Goal: Information Seeking & Learning: Learn about a topic

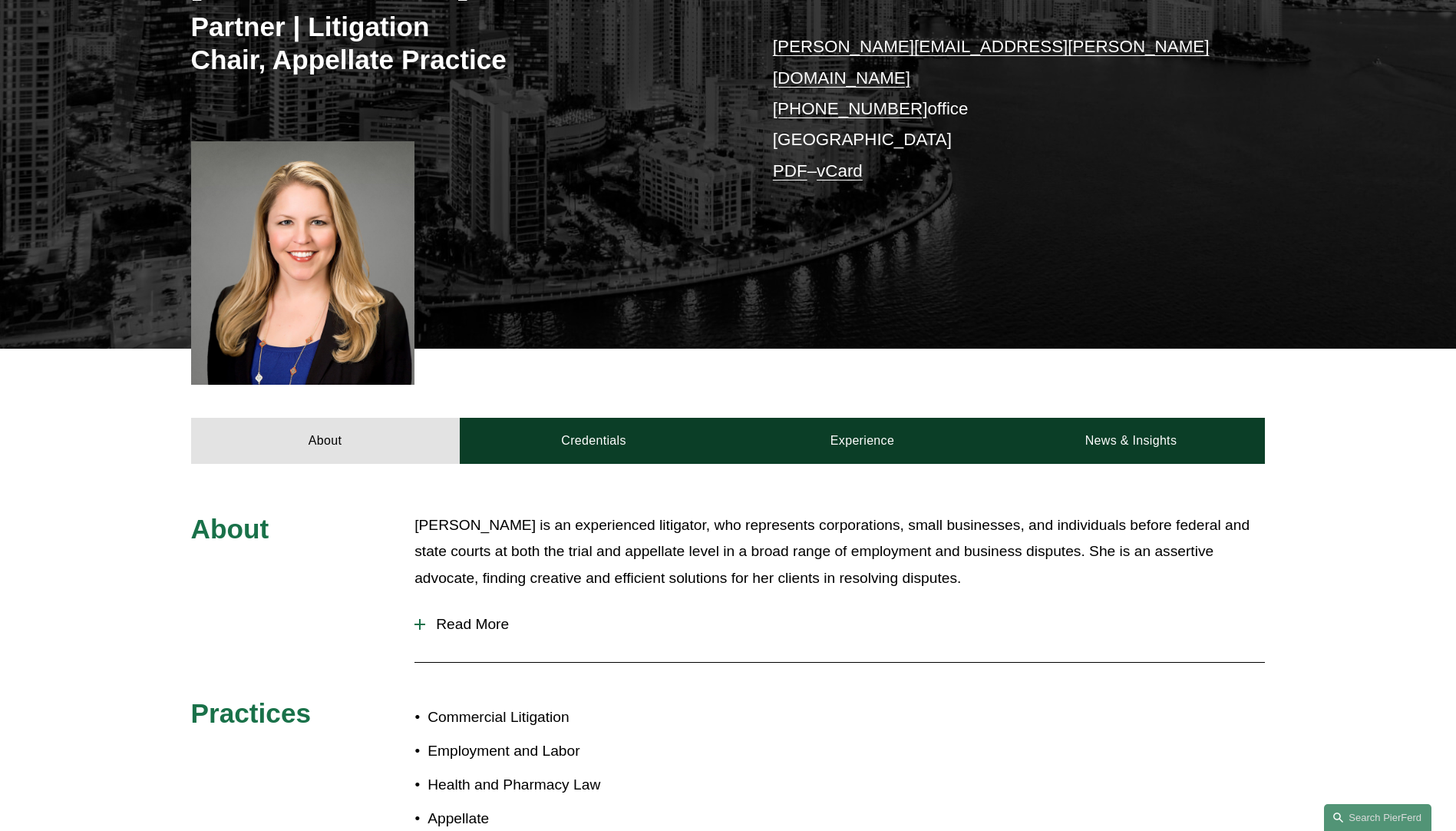
scroll to position [307, 0]
click at [464, 615] on span "Read More" at bounding box center [845, 624] width 839 height 17
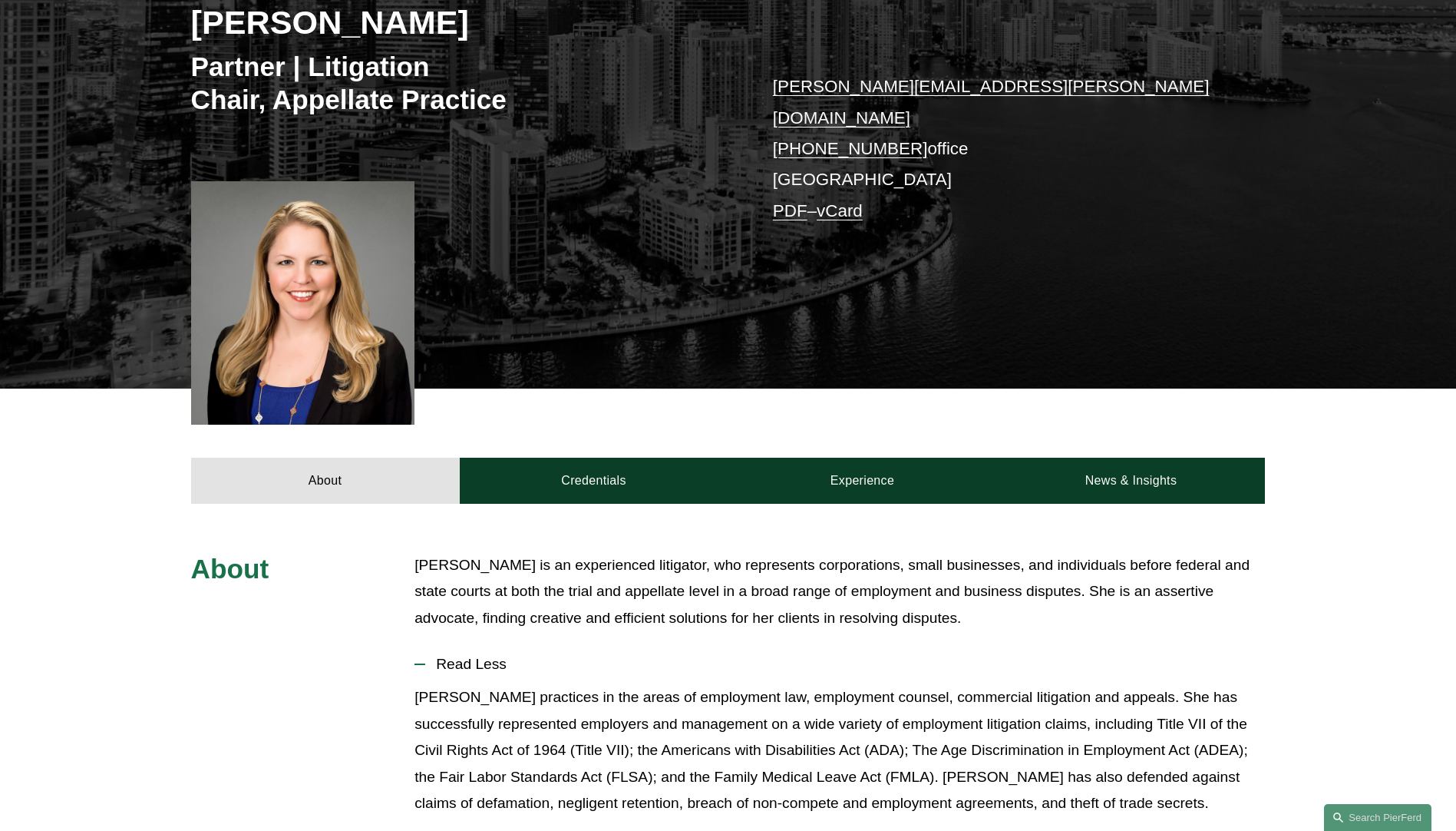
scroll to position [230, 0]
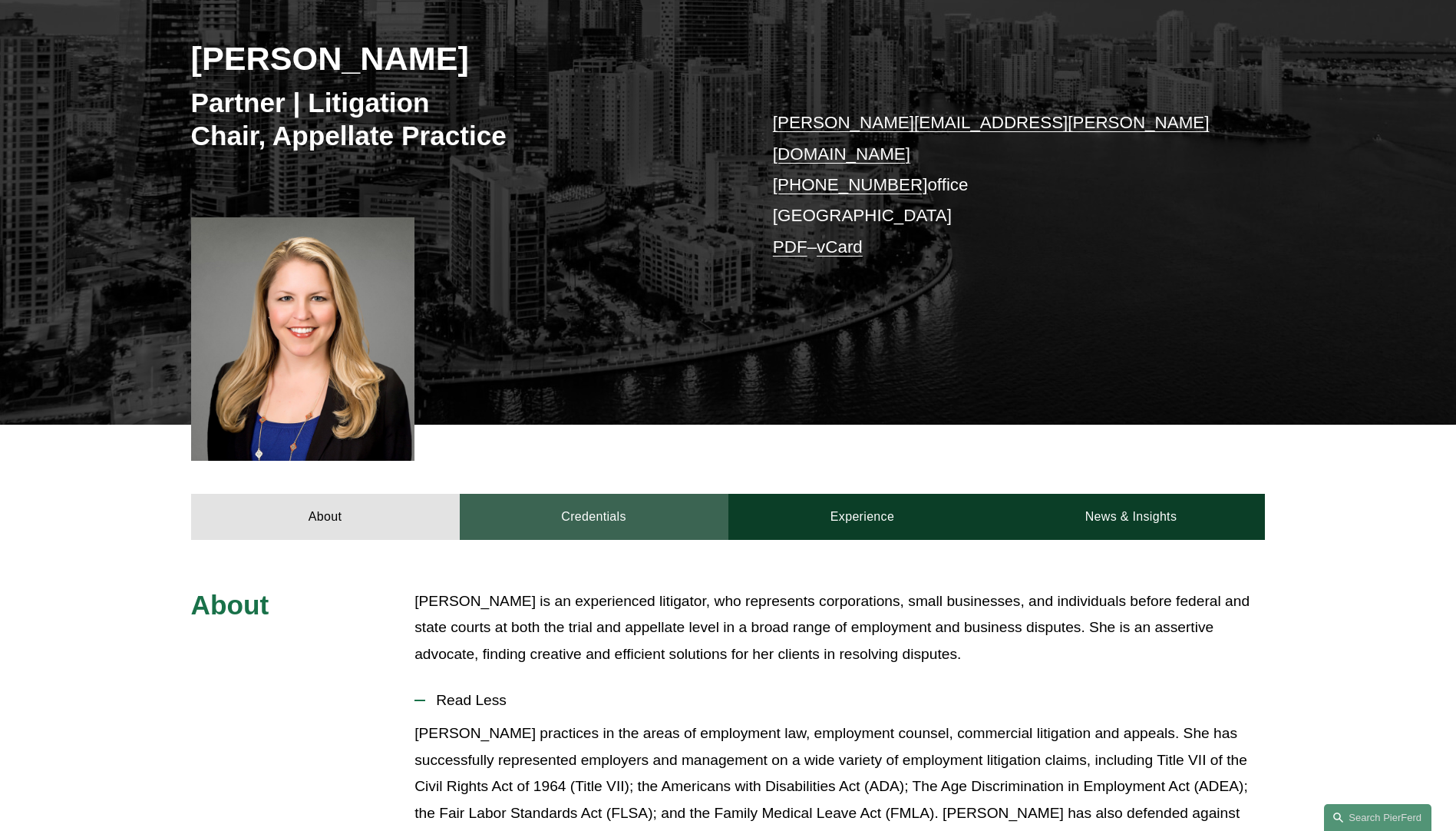
click at [587, 504] on link "Credentials" at bounding box center [594, 516] width 269 height 46
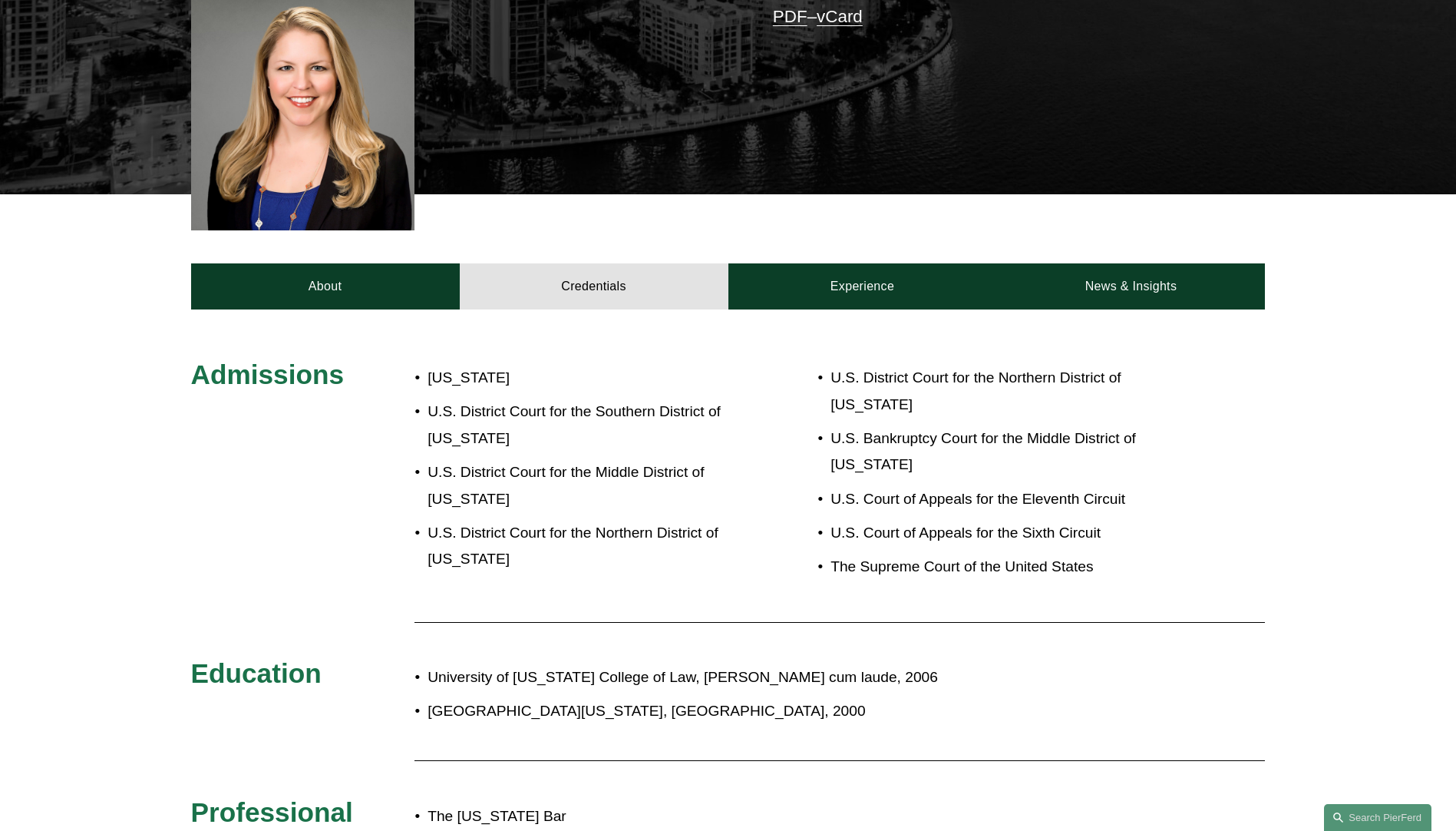
scroll to position [384, 0]
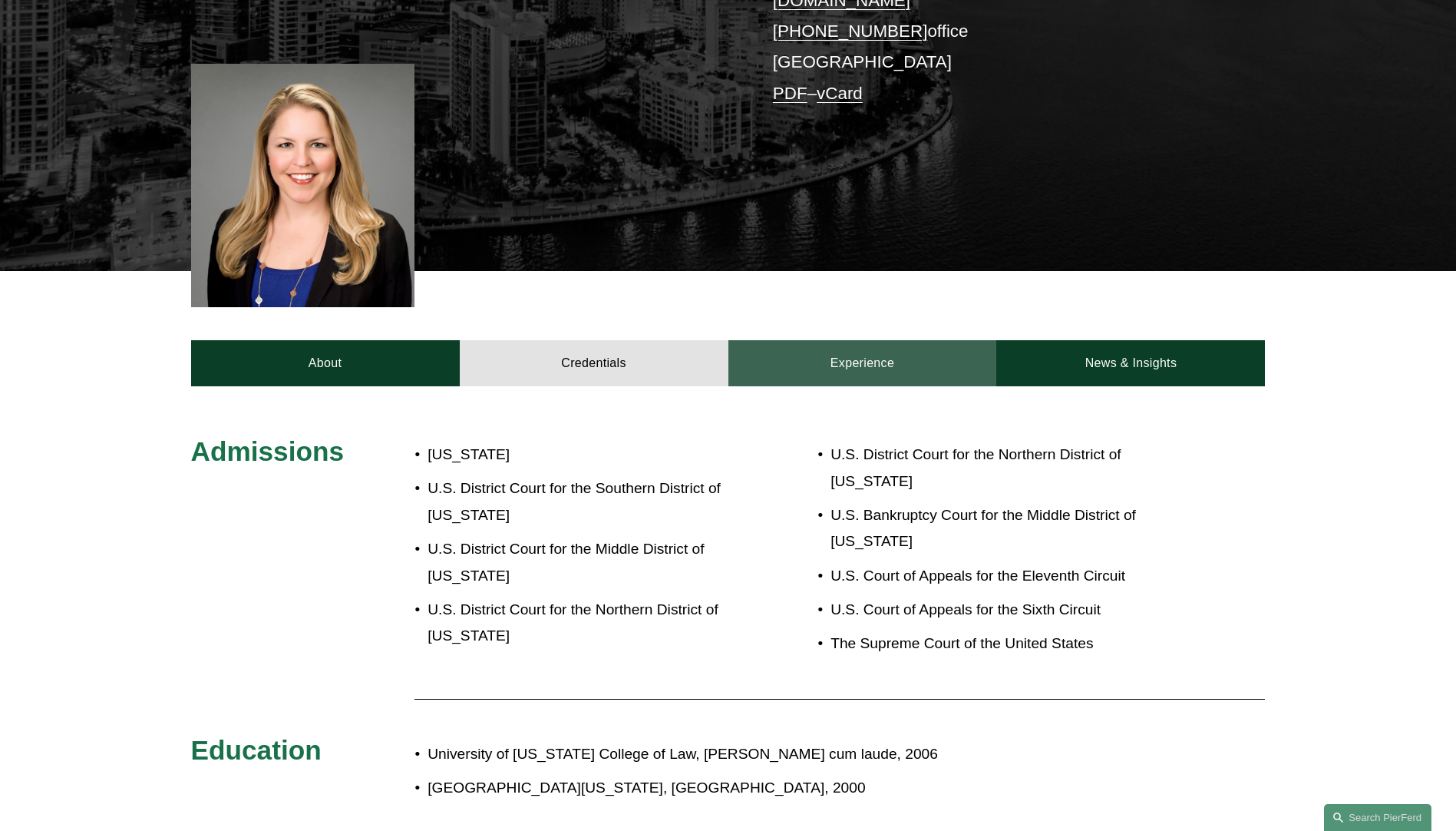
click at [840, 366] on link "Experience" at bounding box center [863, 363] width 269 height 46
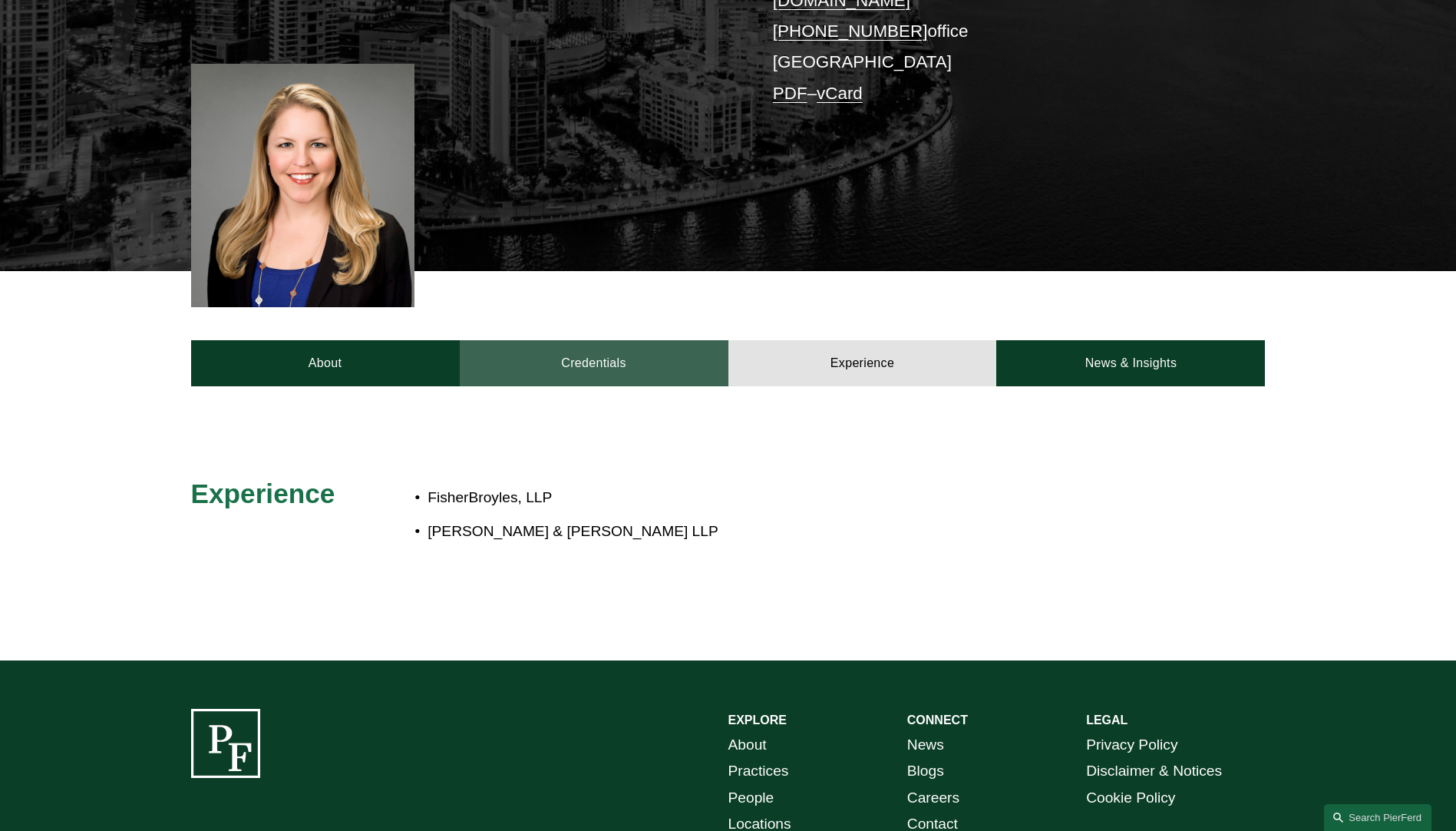
click at [596, 351] on link "Credentials" at bounding box center [594, 363] width 269 height 46
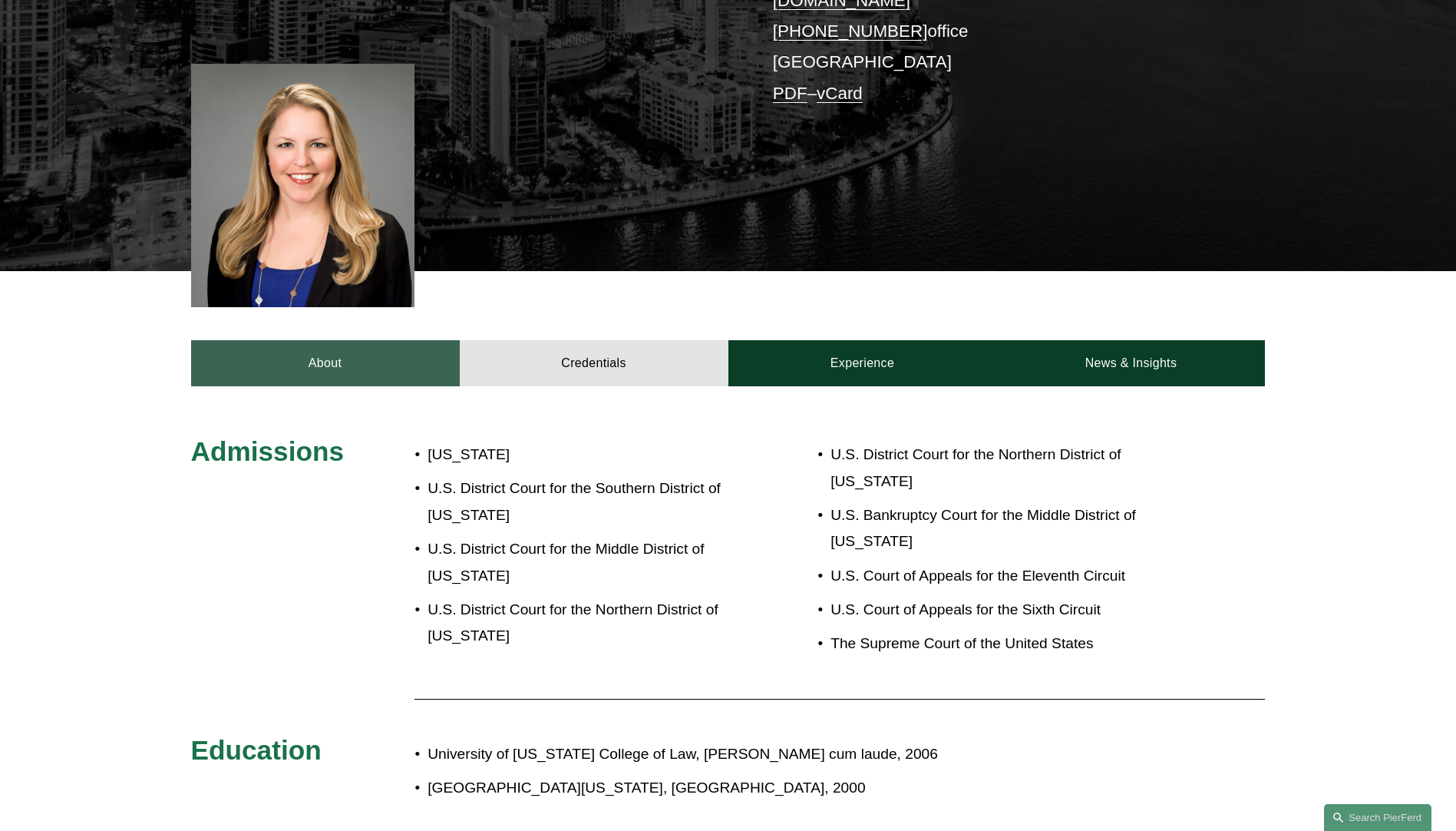
click at [252, 340] on link "About" at bounding box center [326, 363] width 269 height 46
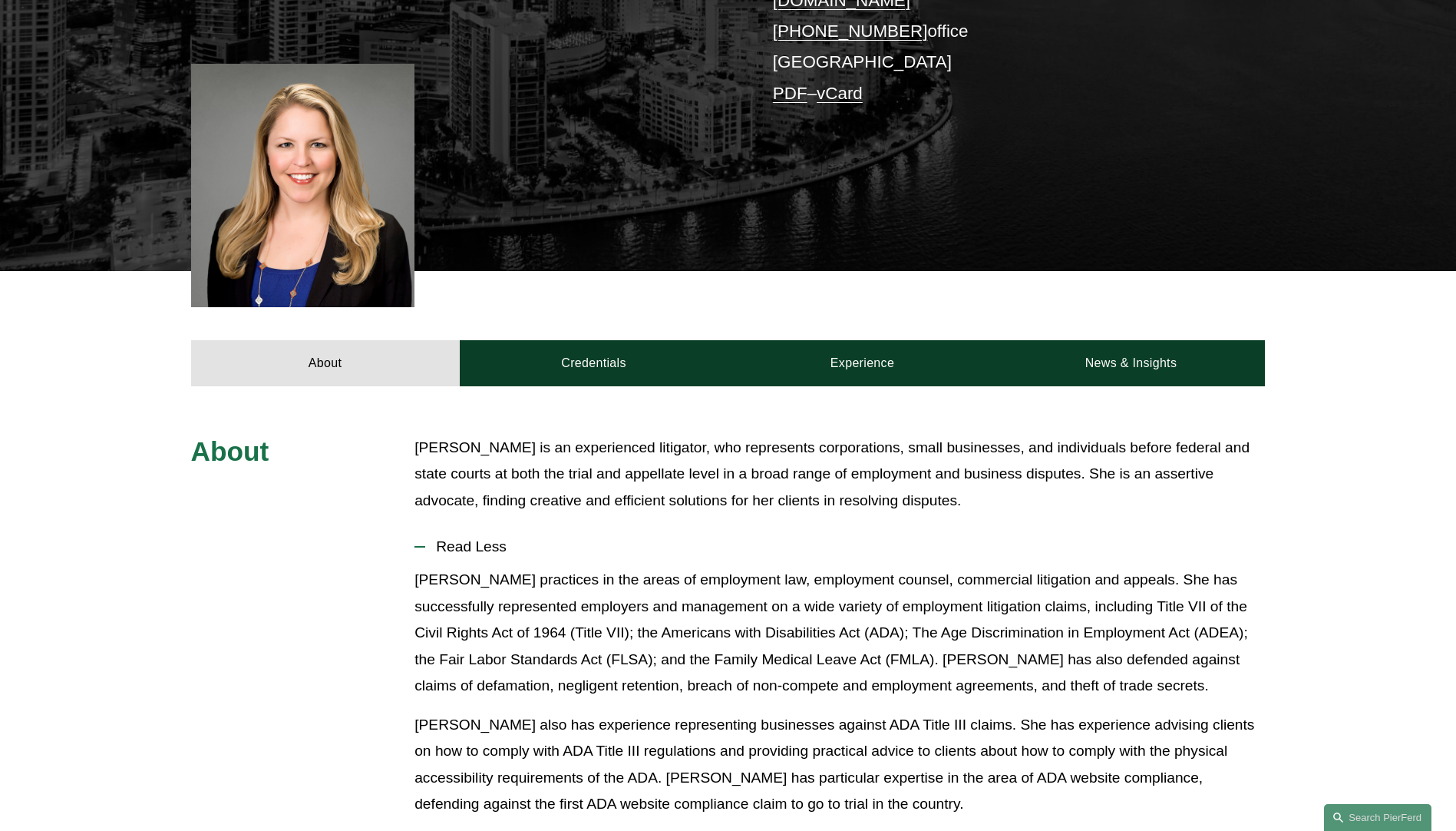
scroll to position [0, 0]
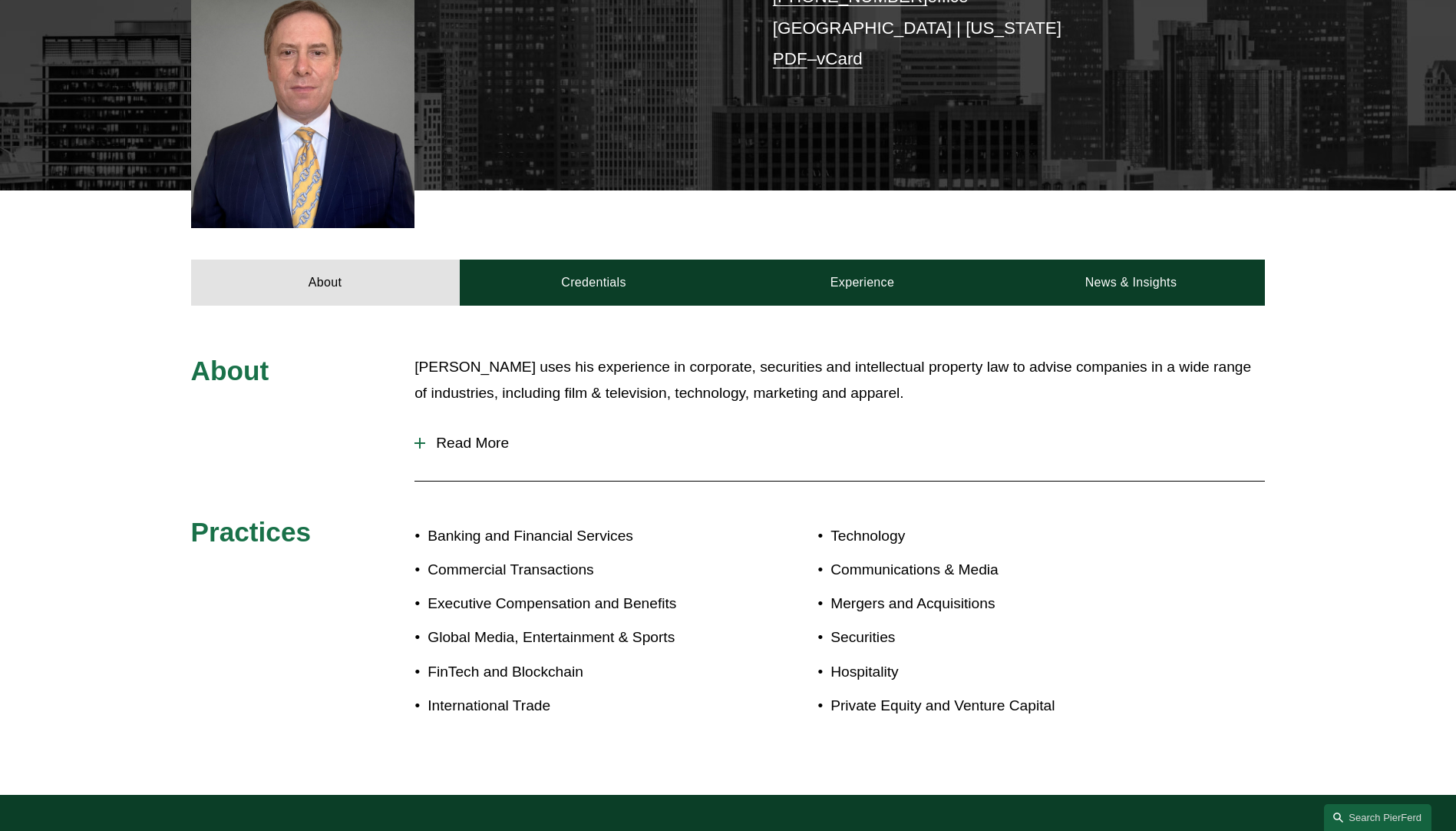
scroll to position [460, 0]
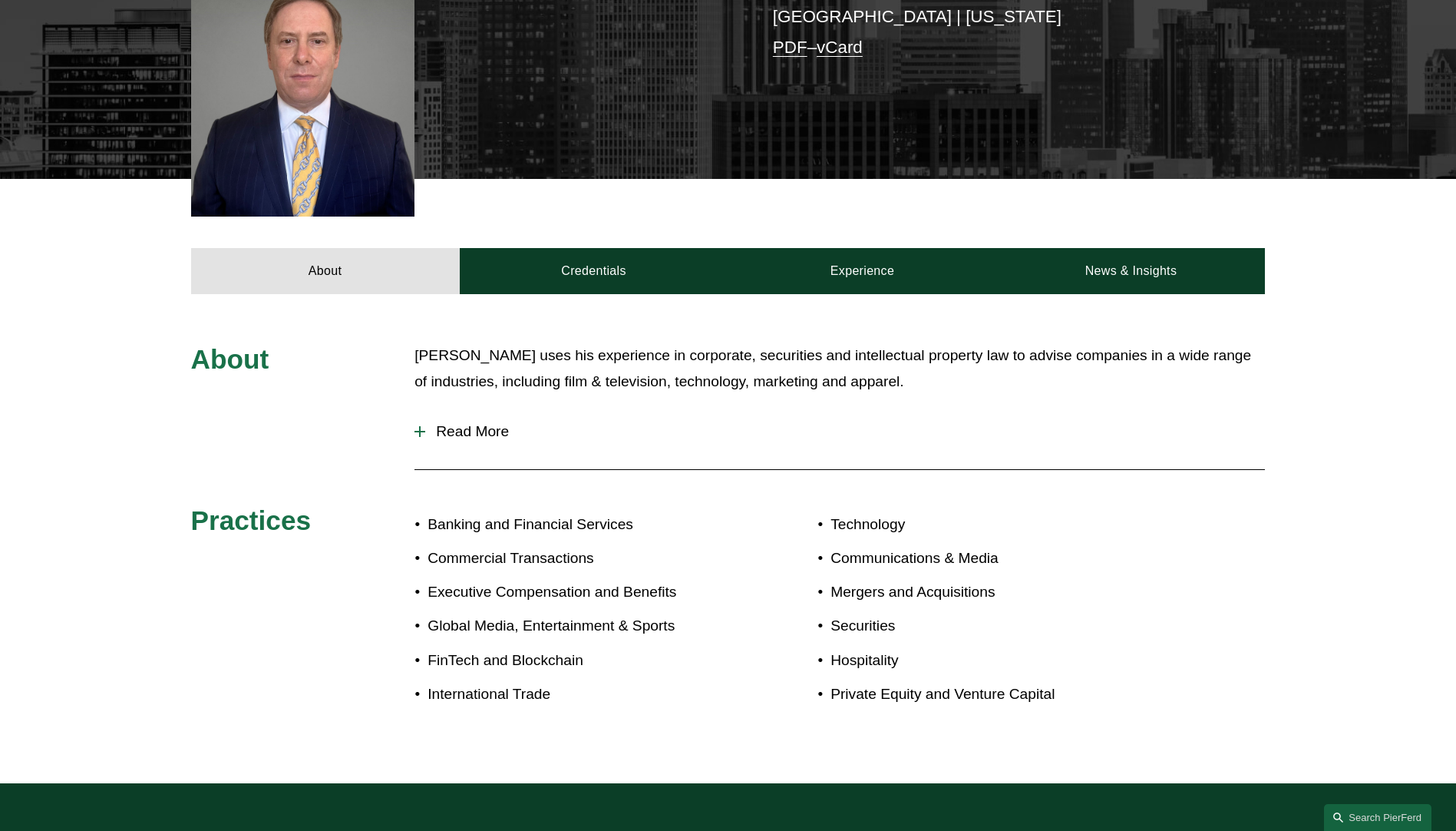
click at [469, 423] on span "Read More" at bounding box center [845, 432] width 839 height 17
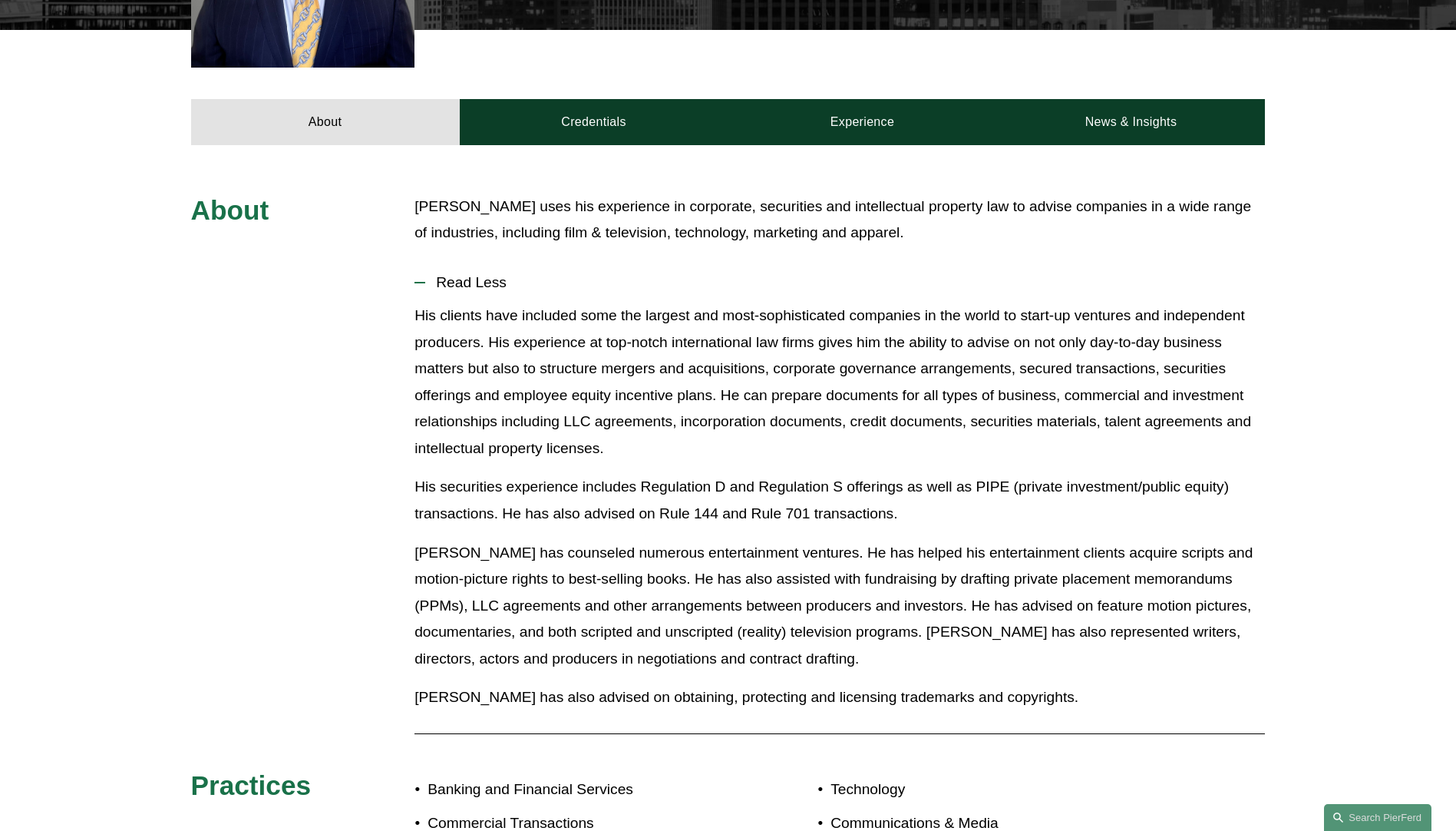
scroll to position [614, 0]
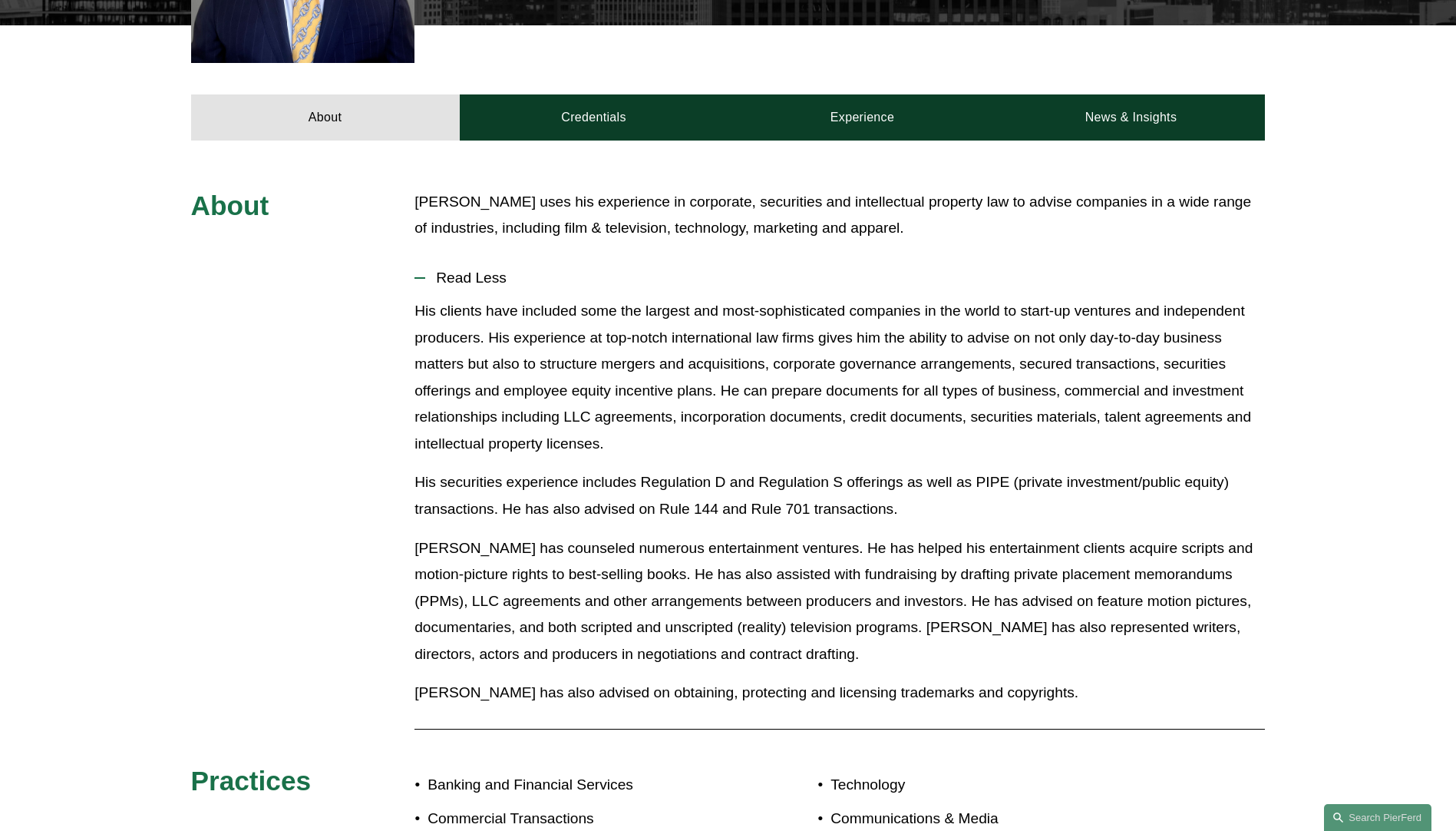
click at [475, 269] on span "Read Less" at bounding box center [845, 278] width 839 height 17
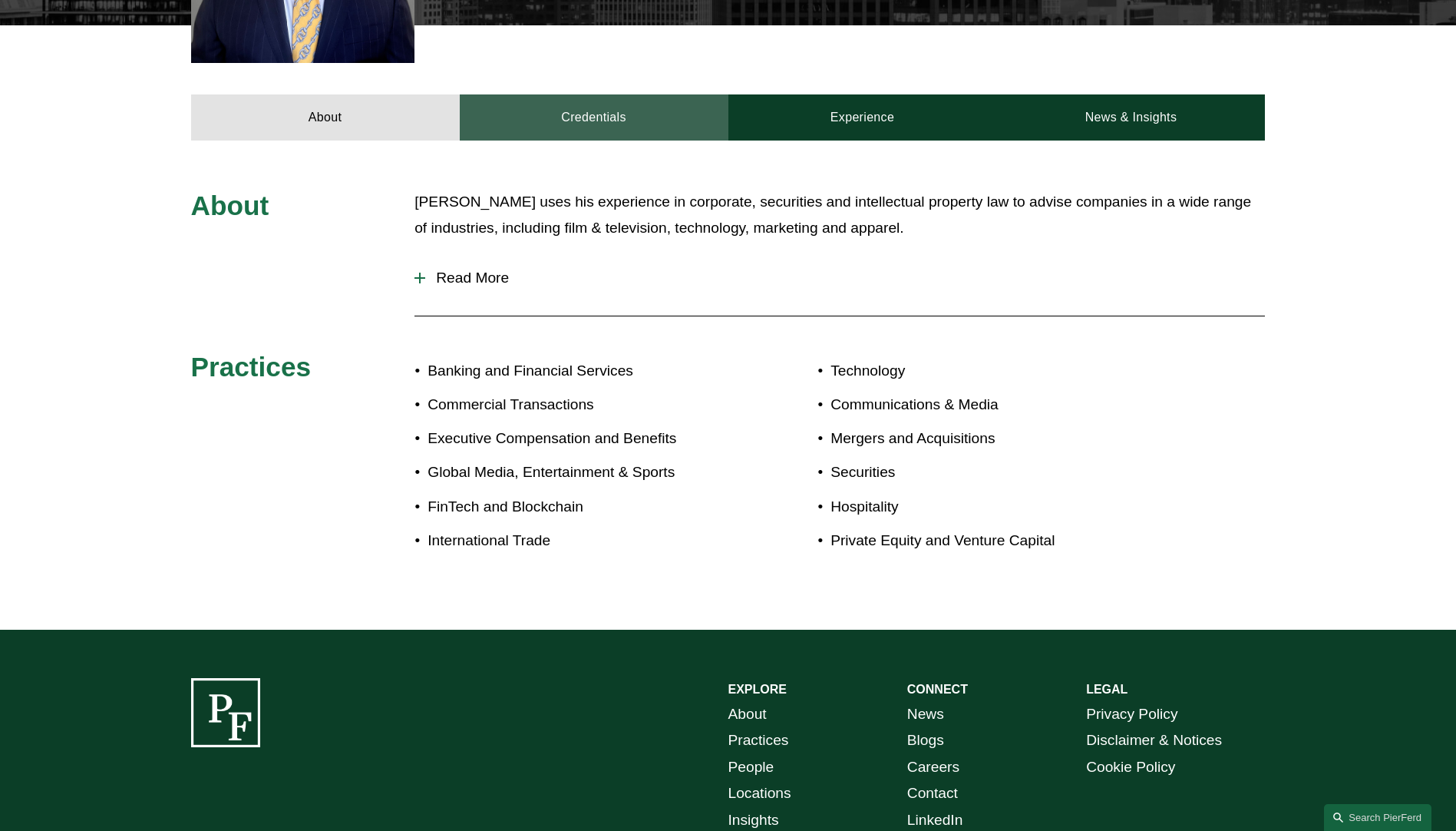
click at [561, 99] on link "Credentials" at bounding box center [594, 118] width 269 height 46
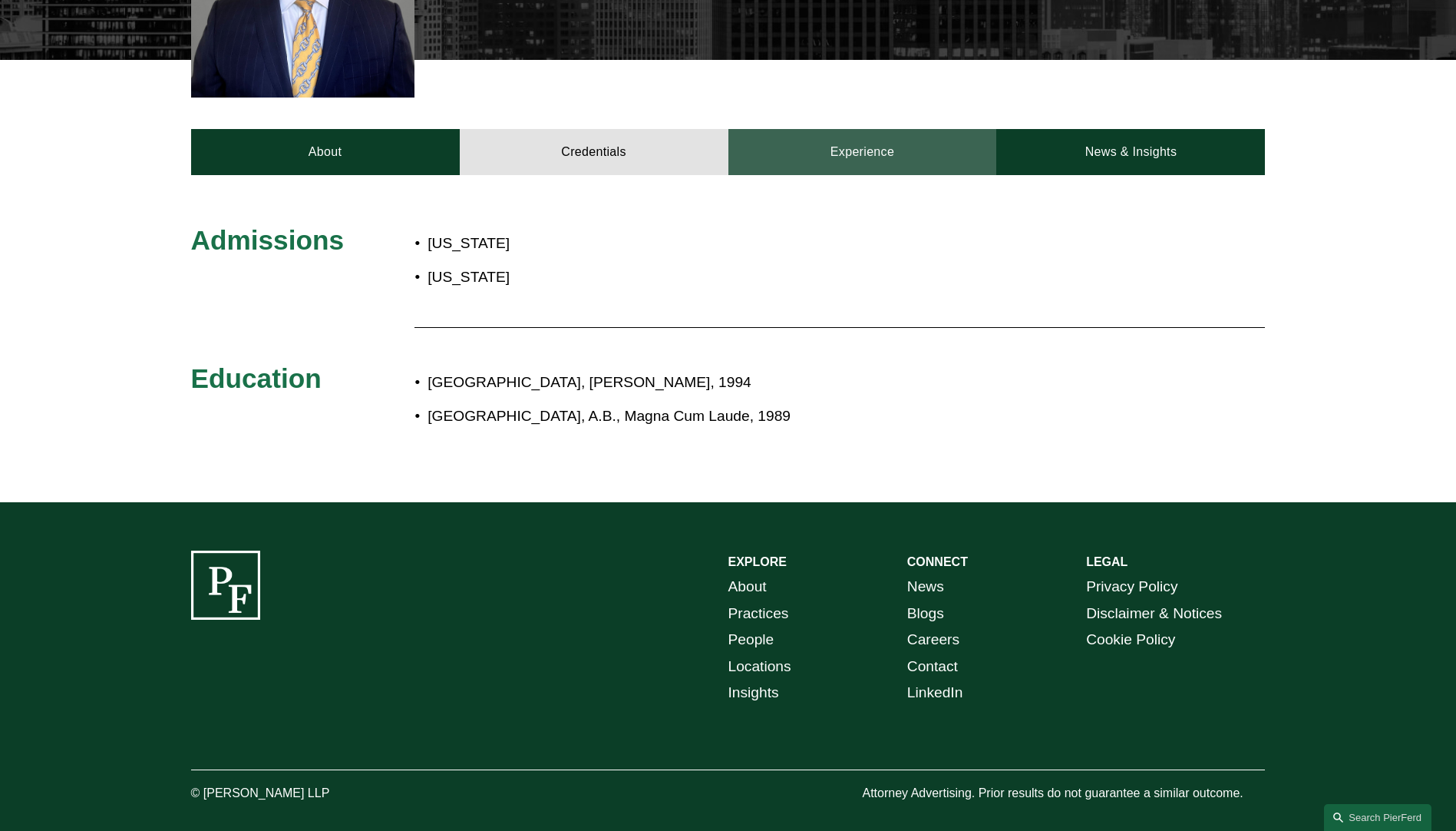
click at [831, 129] on link "Experience" at bounding box center [863, 151] width 269 height 46
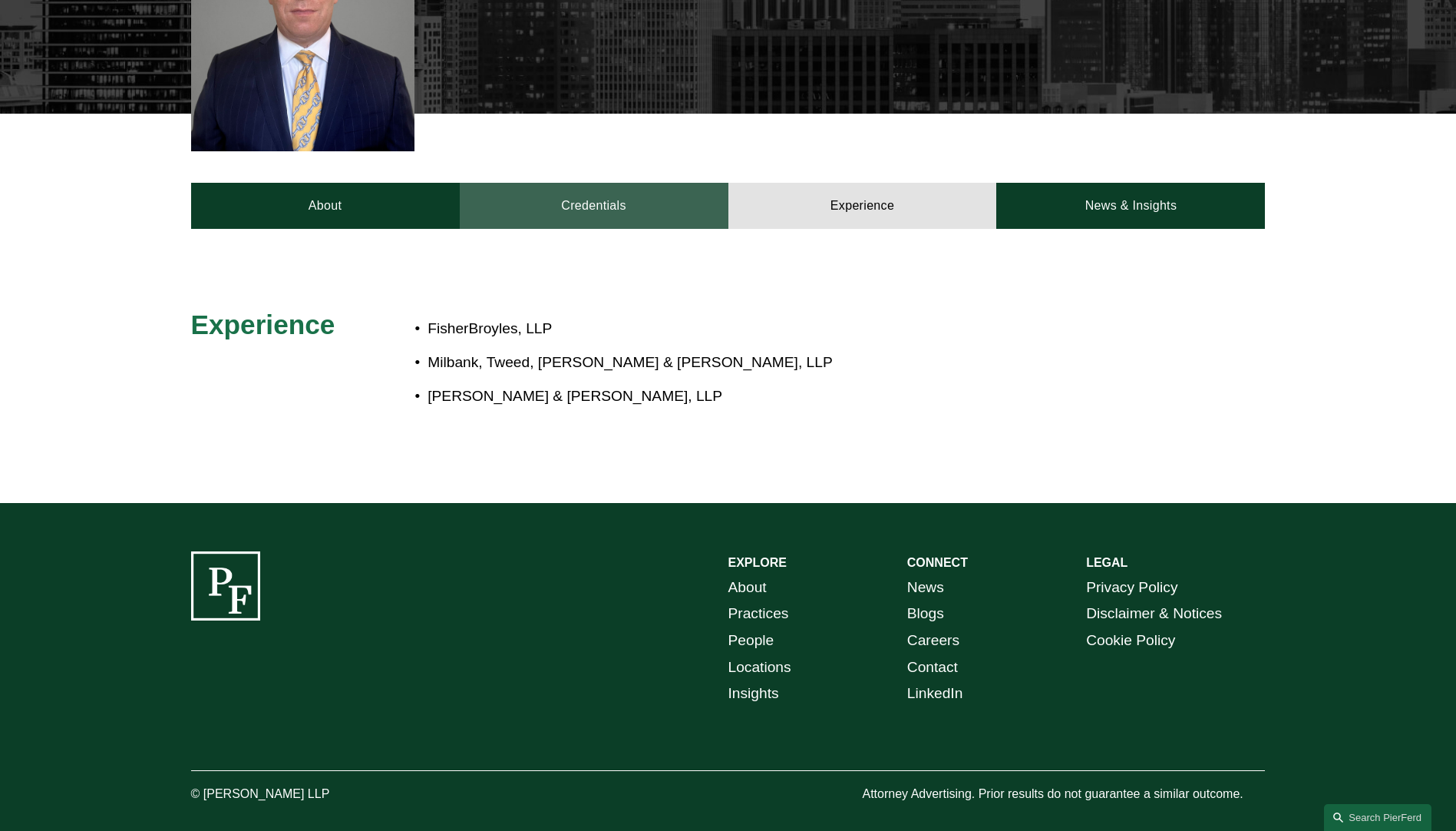
click at [572, 183] on link "Credentials" at bounding box center [594, 206] width 269 height 46
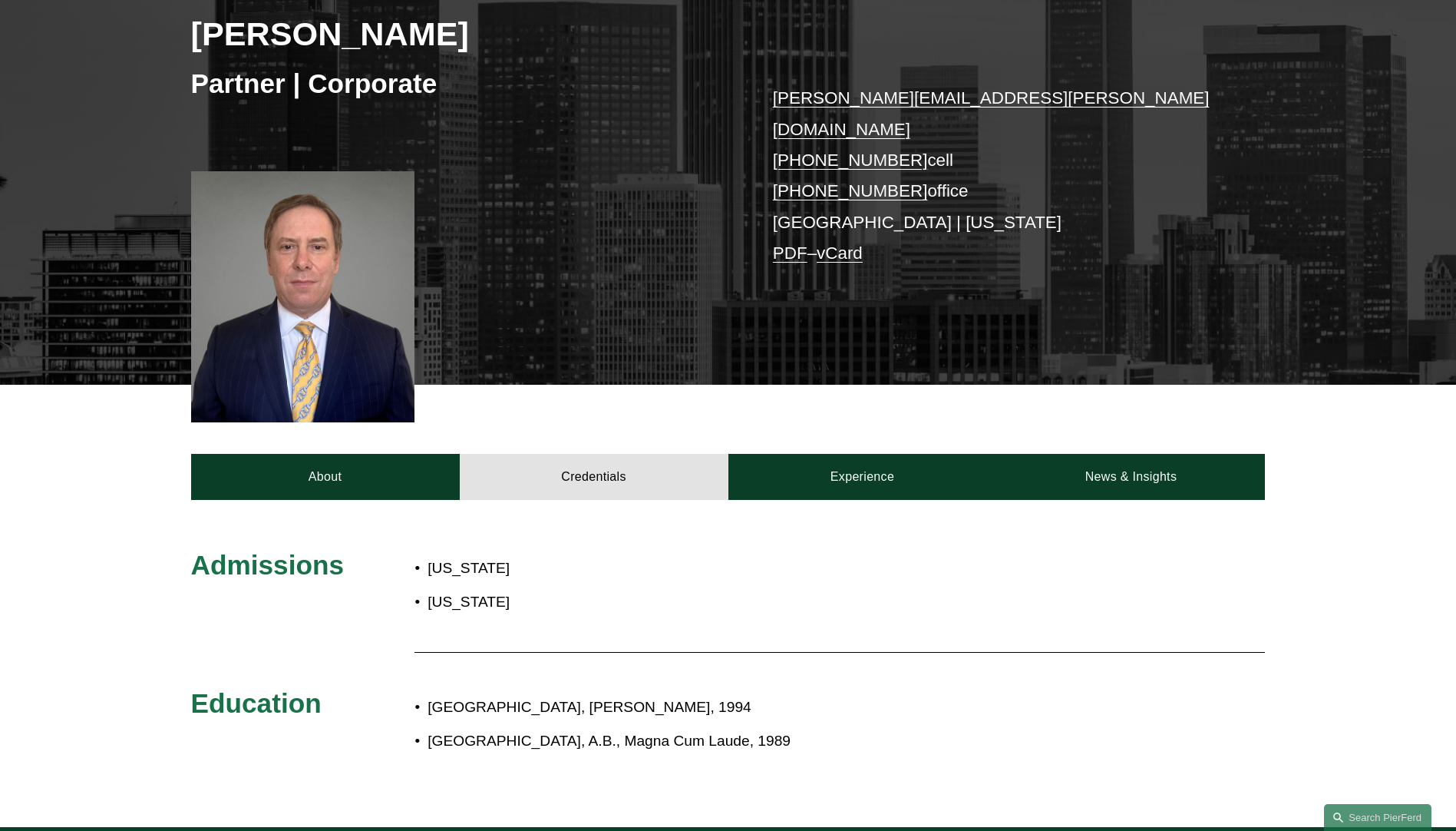
scroll to position [219, 0]
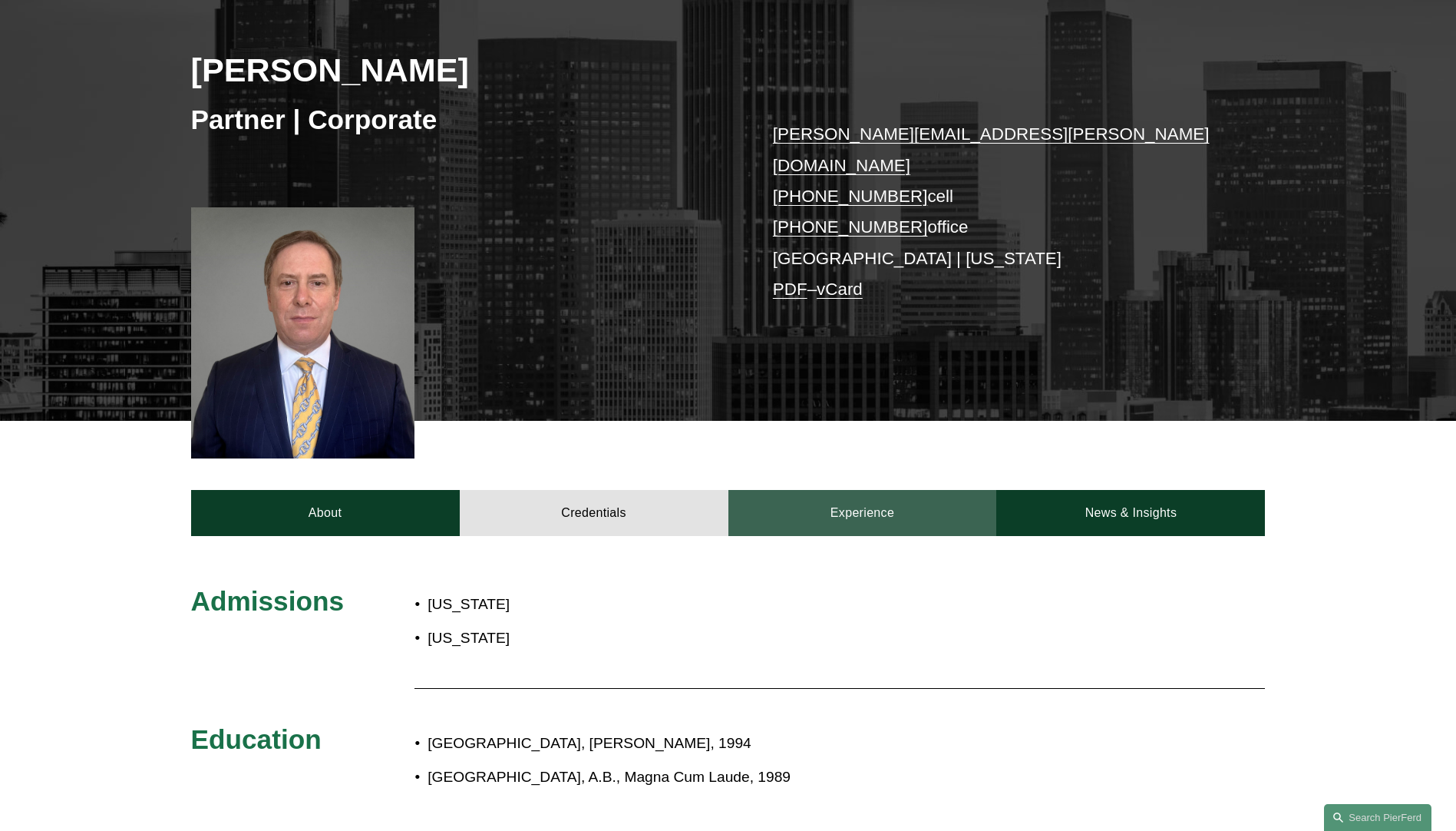
click at [862, 498] on link "Experience" at bounding box center [863, 513] width 269 height 46
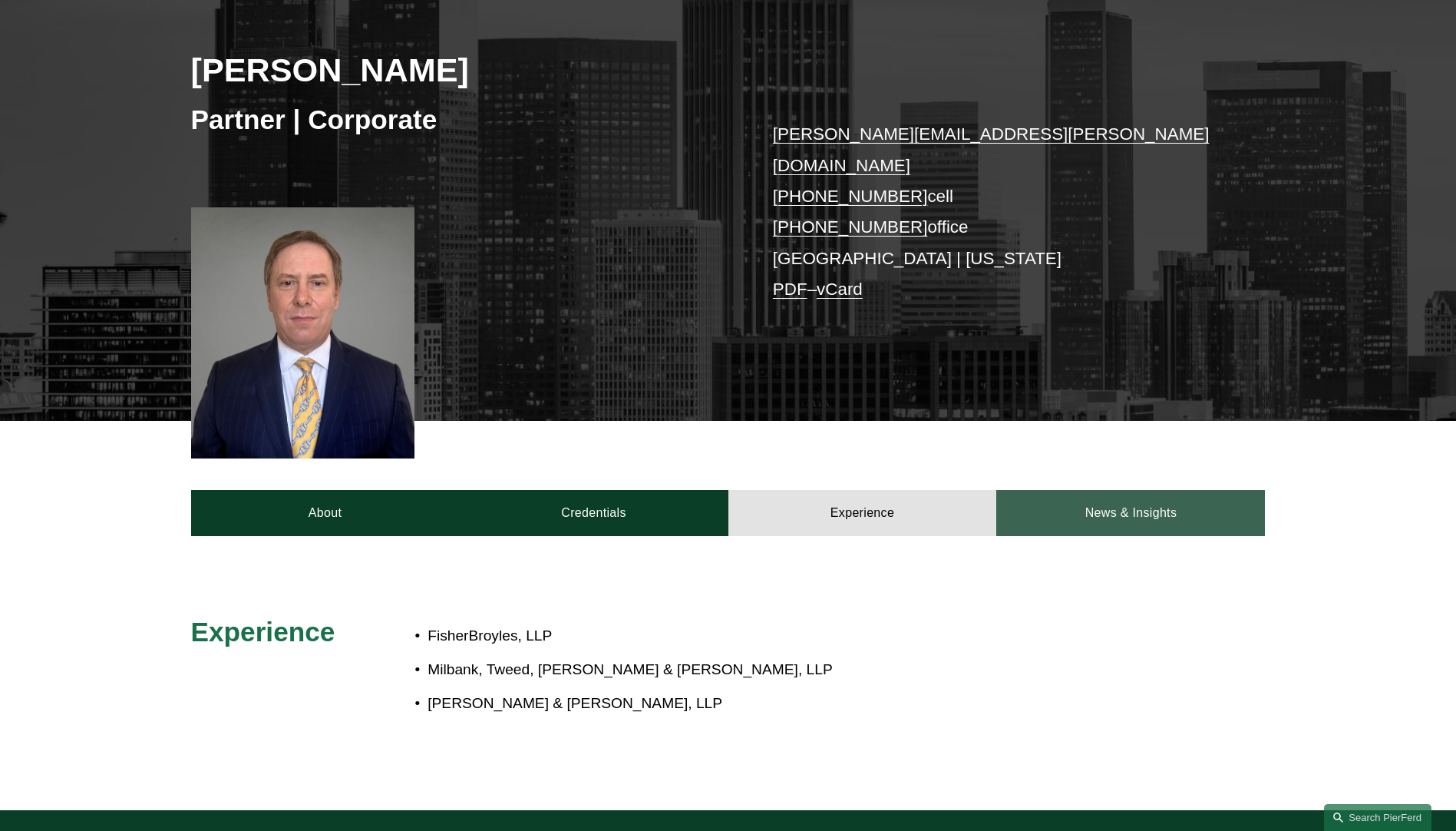
click at [1099, 509] on link "News & Insights" at bounding box center [1131, 513] width 269 height 46
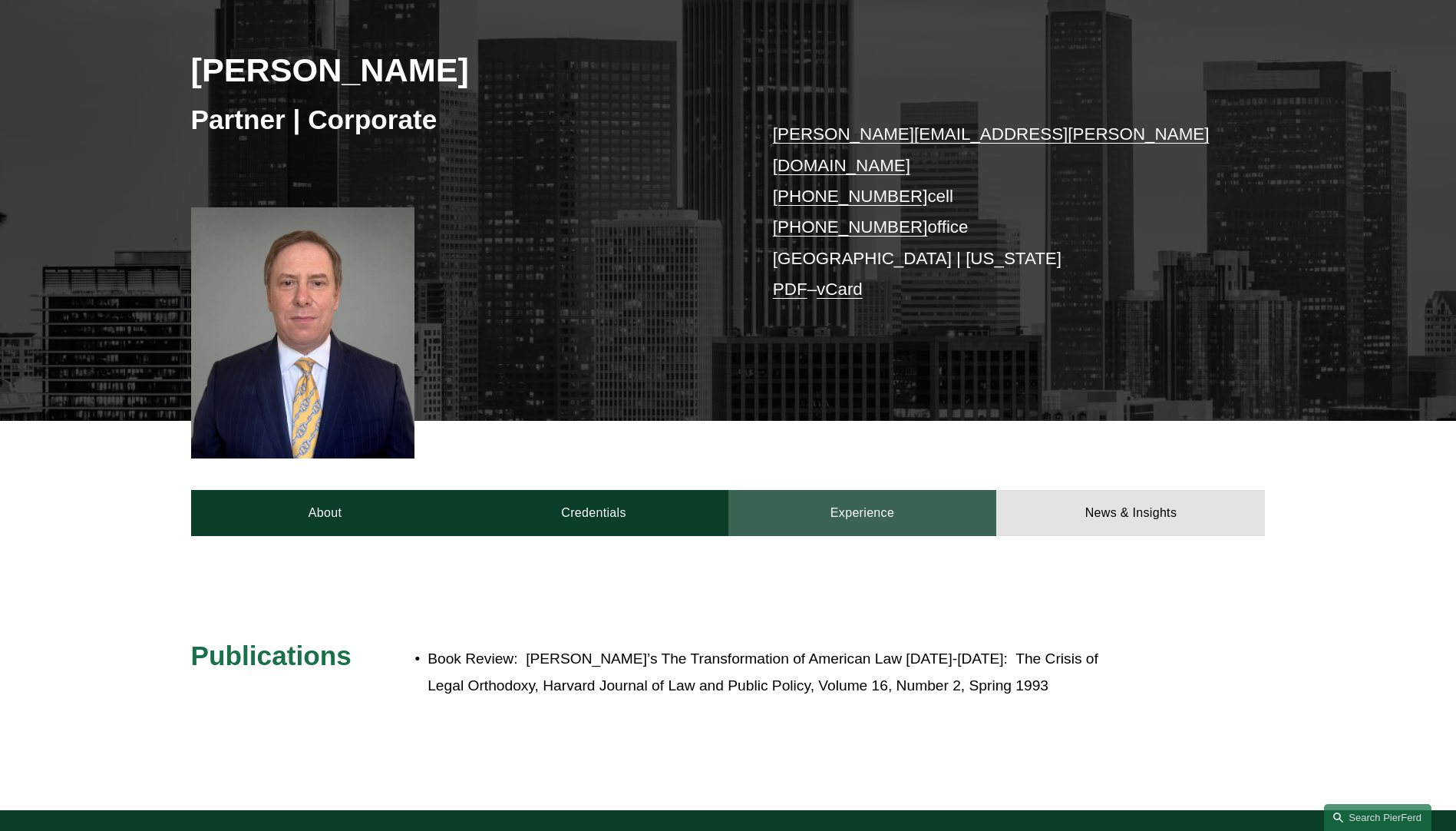
drag, startPoint x: 887, startPoint y: 497, endPoint x: 863, endPoint y: 490, distance: 25.0
click at [887, 497] on link "Experience" at bounding box center [863, 513] width 269 height 46
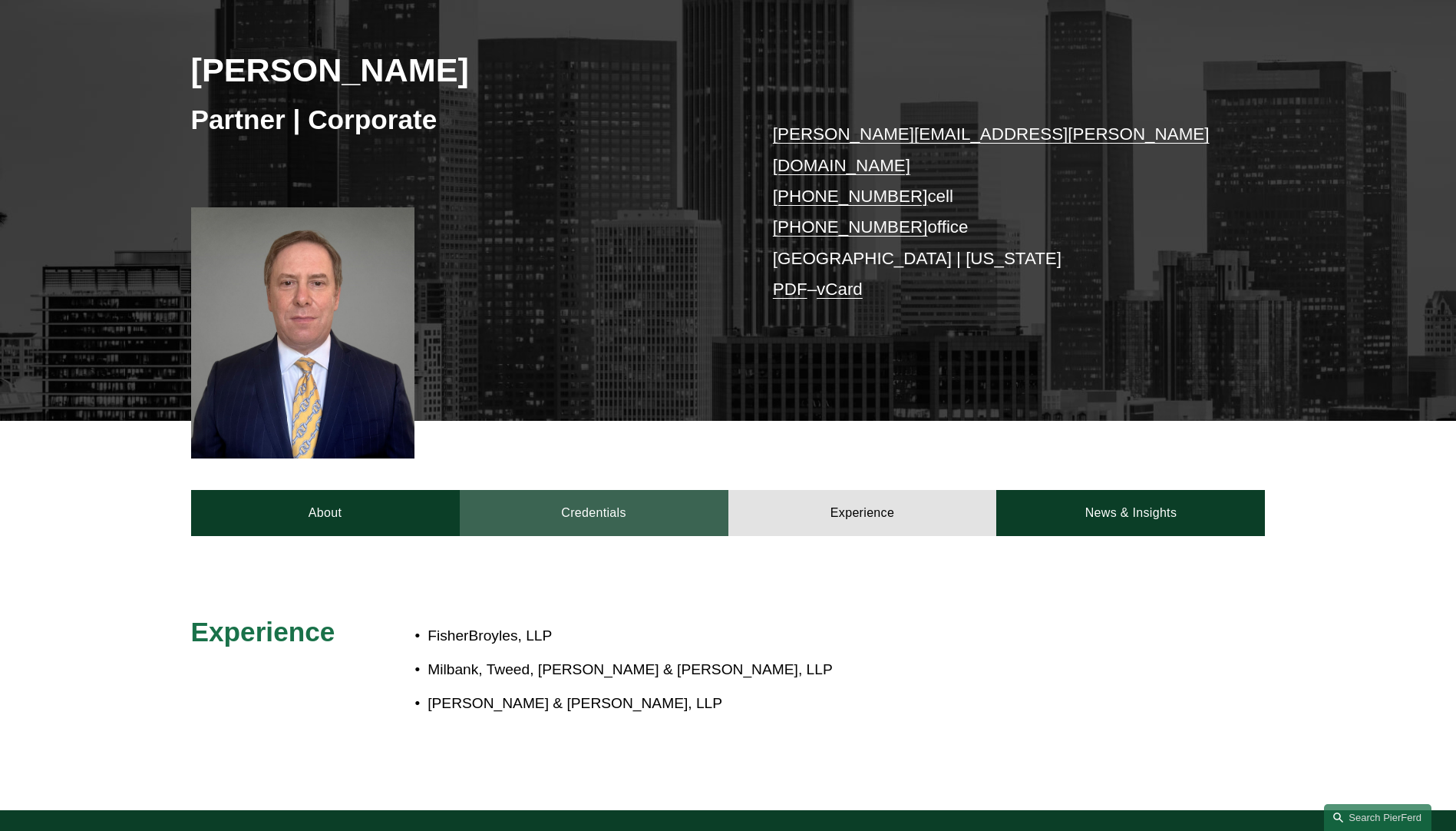
click at [607, 490] on link "Credentials" at bounding box center [594, 513] width 269 height 46
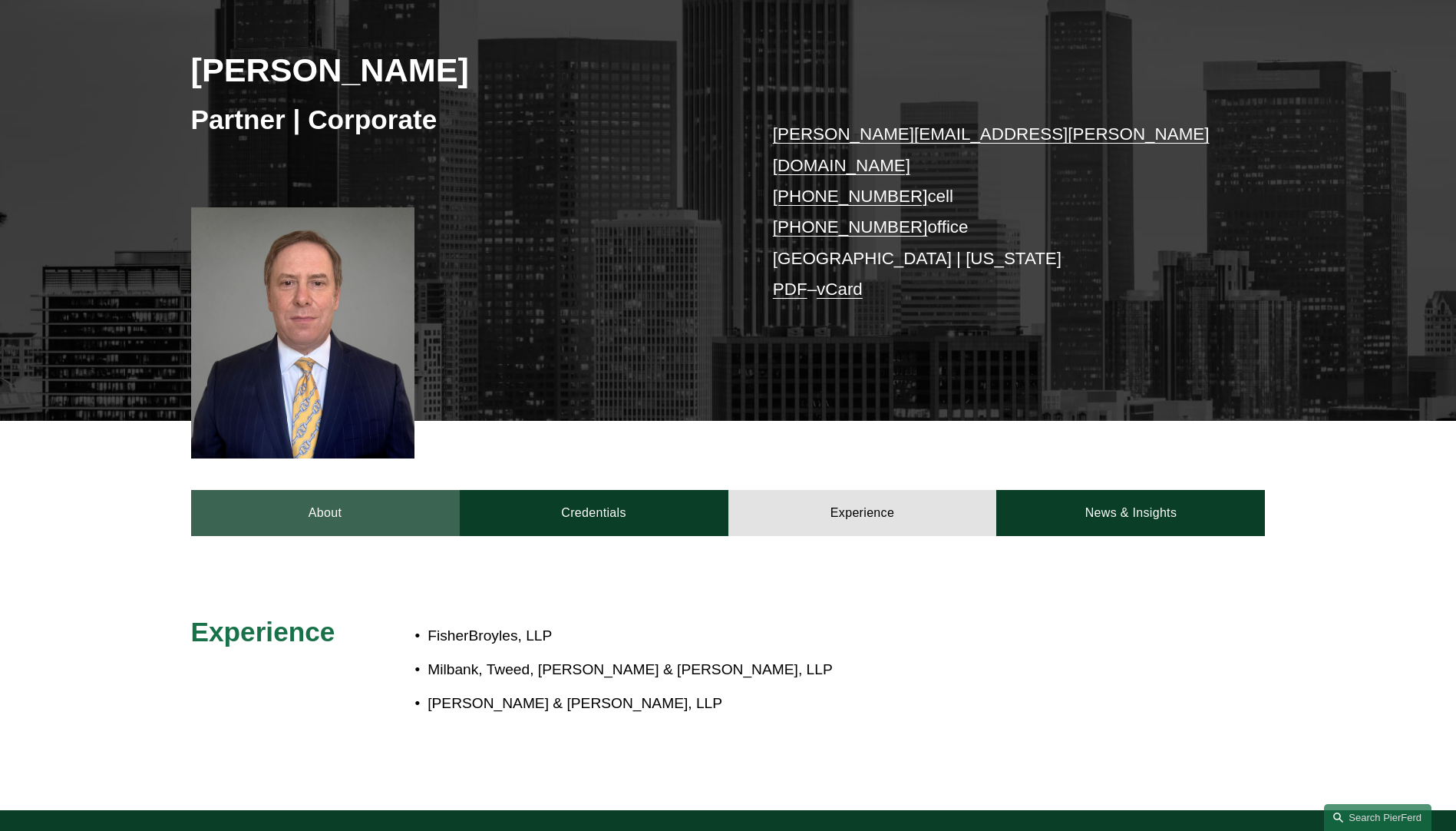
click at [387, 490] on link "About" at bounding box center [326, 513] width 269 height 46
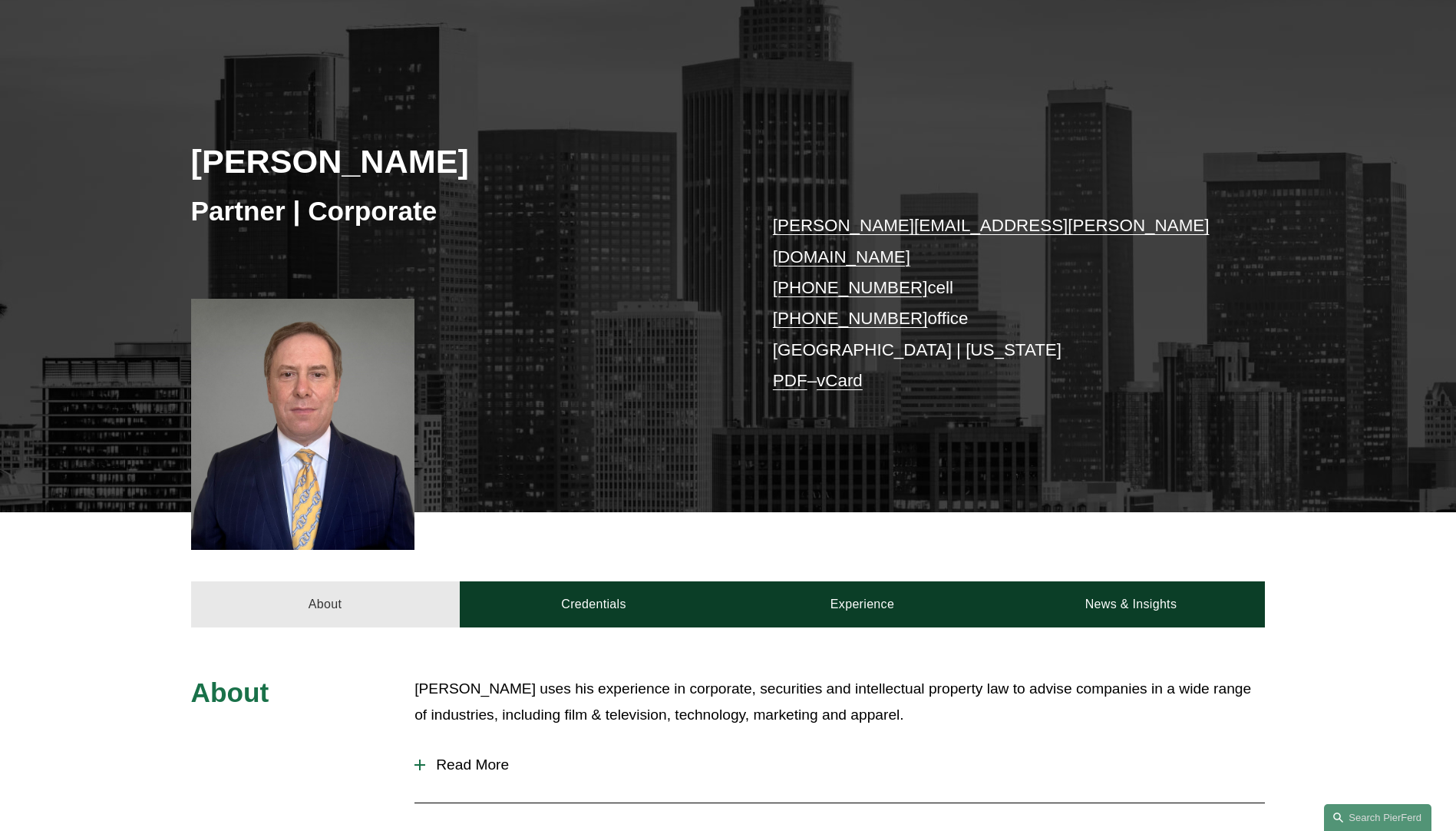
scroll to position [0, 0]
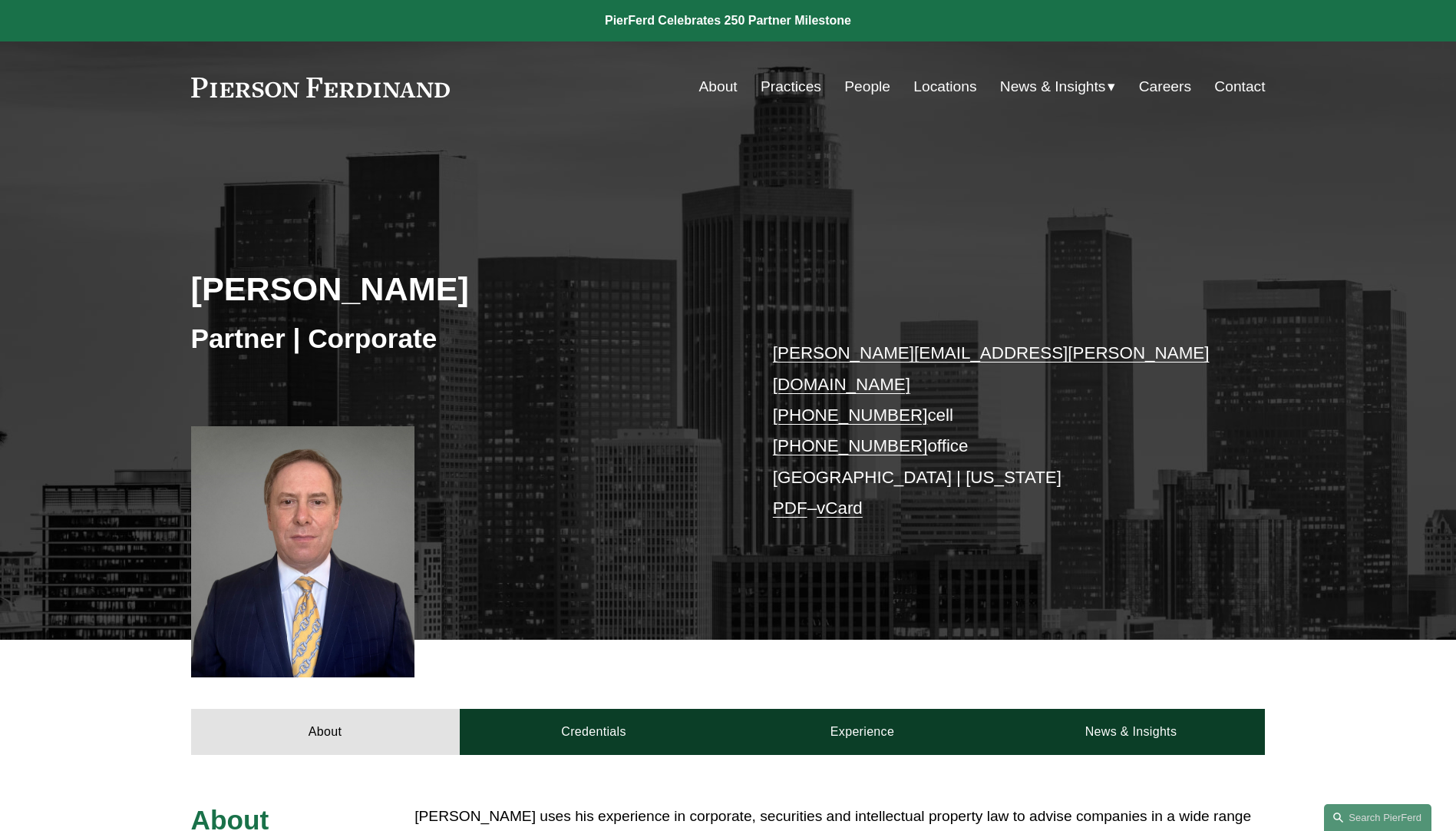
drag, startPoint x: 451, startPoint y: 88, endPoint x: 186, endPoint y: 94, distance: 265.1
click at [196, 94] on div "About Practices People Locations News & Insights News" at bounding box center [728, 86] width 1074 height 29
drag, startPoint x: 182, startPoint y: 90, endPoint x: 458, endPoint y: 91, distance: 276.0
click at [458, 91] on div "Skip to Content About Practices People Locations" at bounding box center [728, 86] width 1456 height 91
click at [793, 87] on link "Practices" at bounding box center [791, 86] width 61 height 29
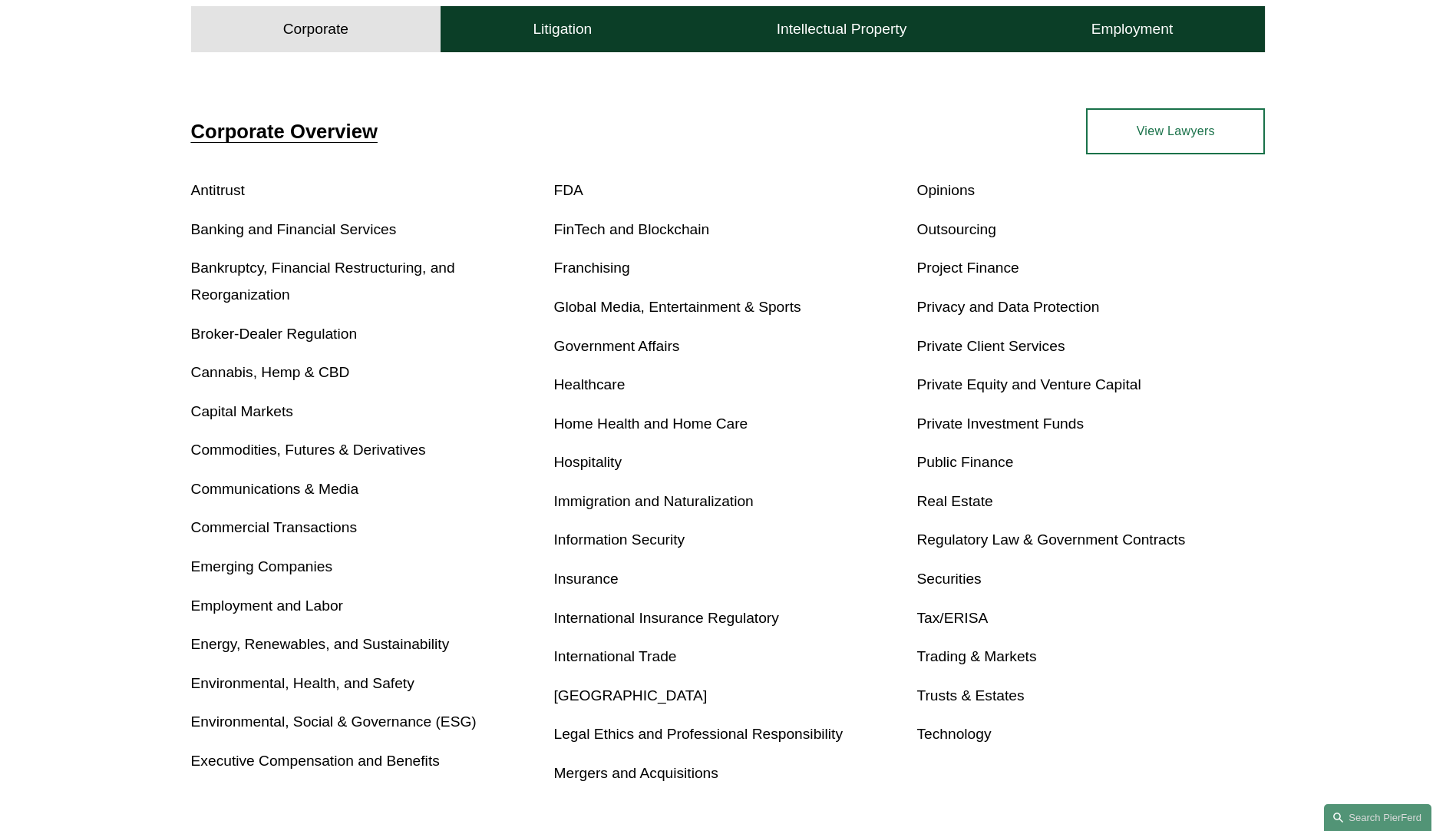
scroll to position [460, 0]
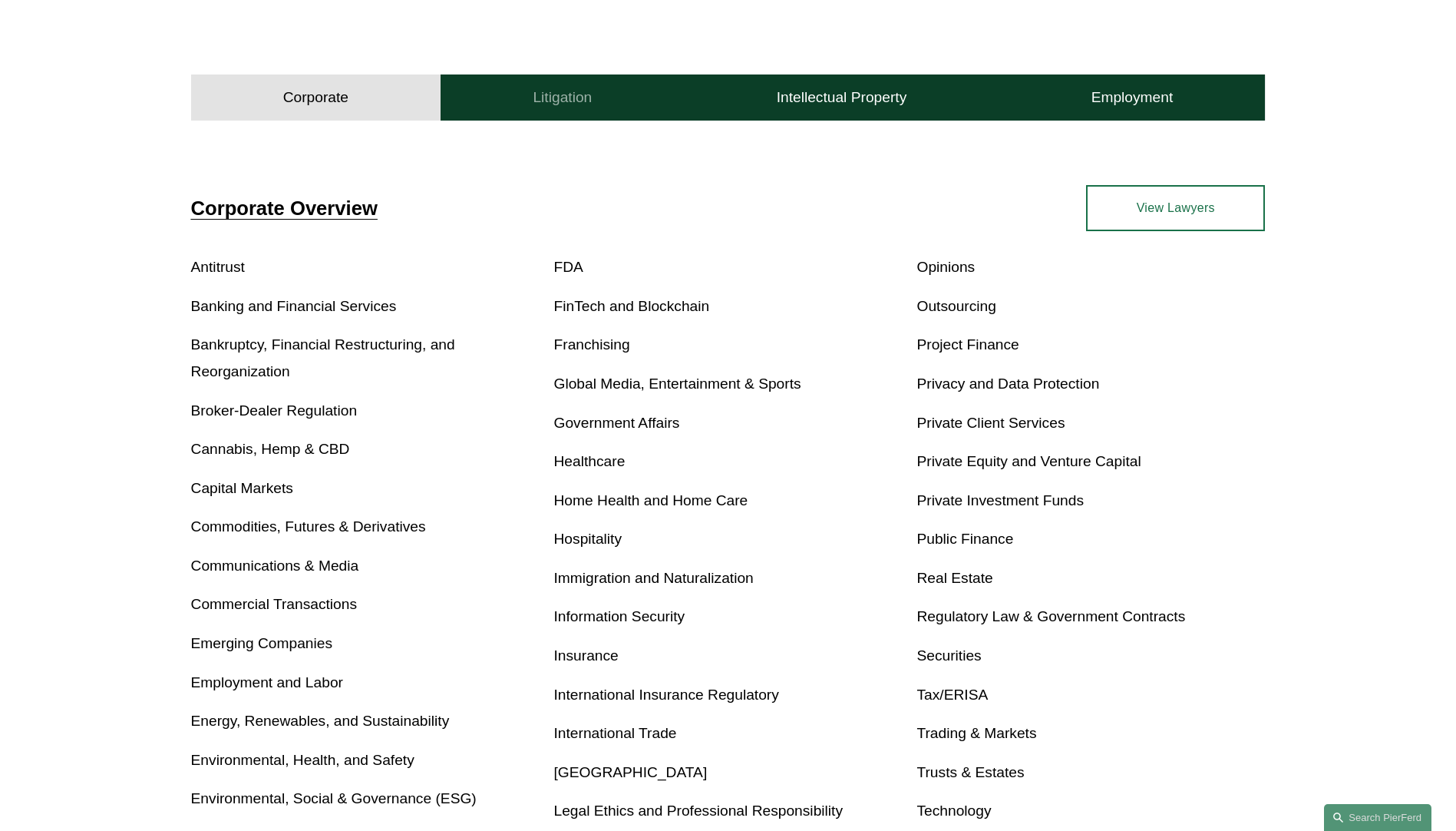
click at [541, 104] on h4 "Litigation" at bounding box center [563, 97] width 59 height 19
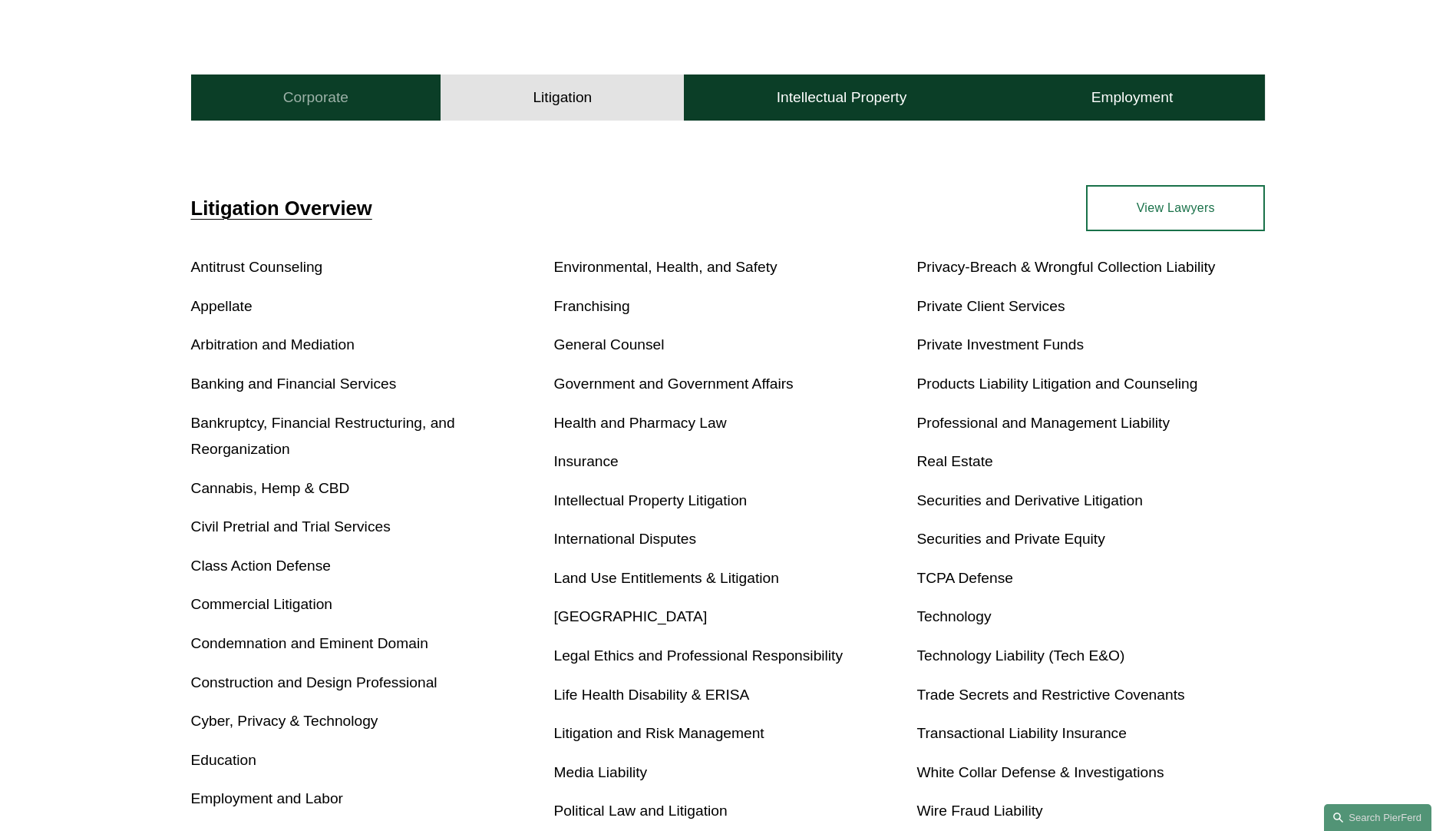
click at [388, 103] on button "Corporate" at bounding box center [316, 97] width 250 height 46
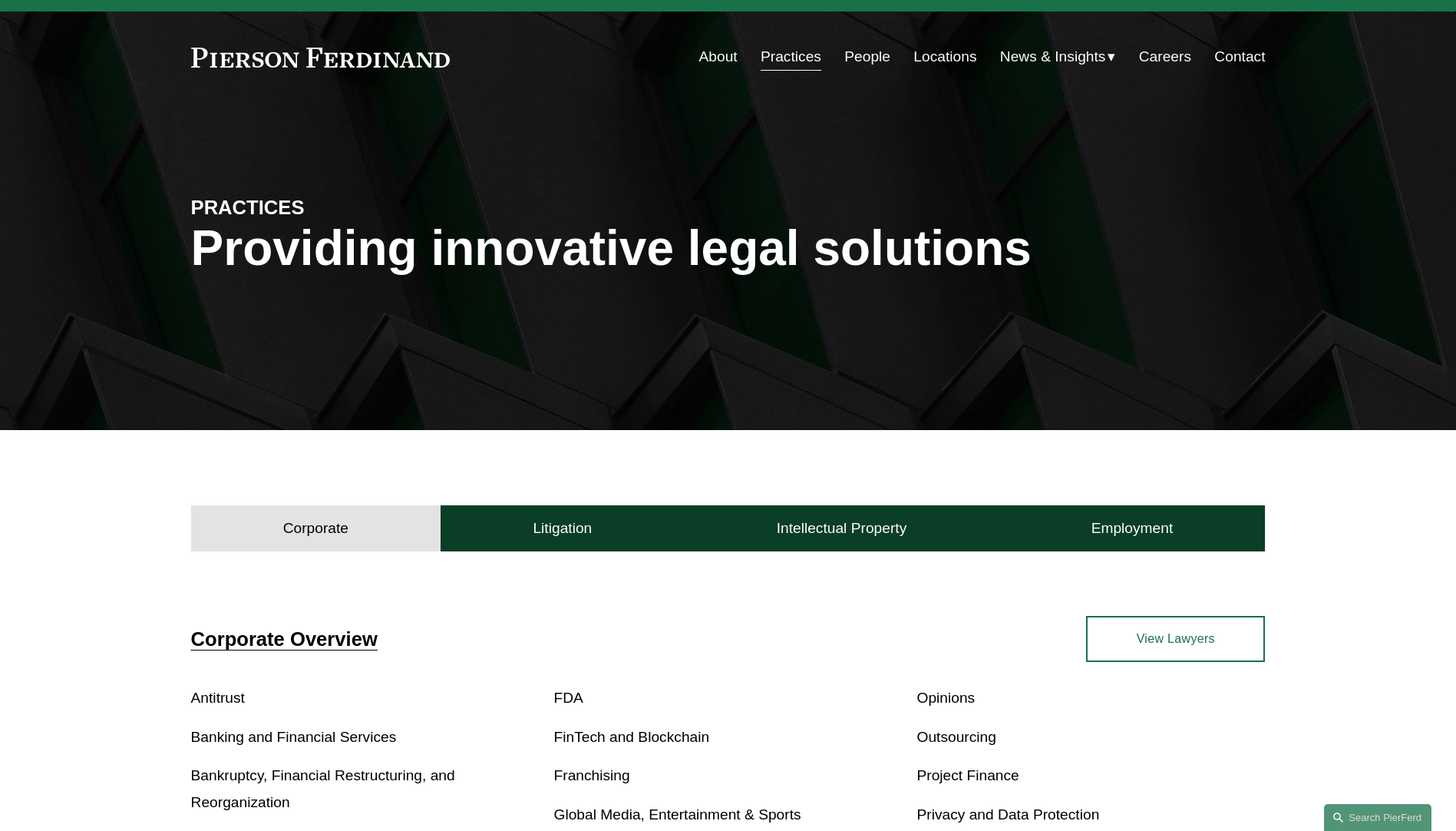
scroll to position [0, 0]
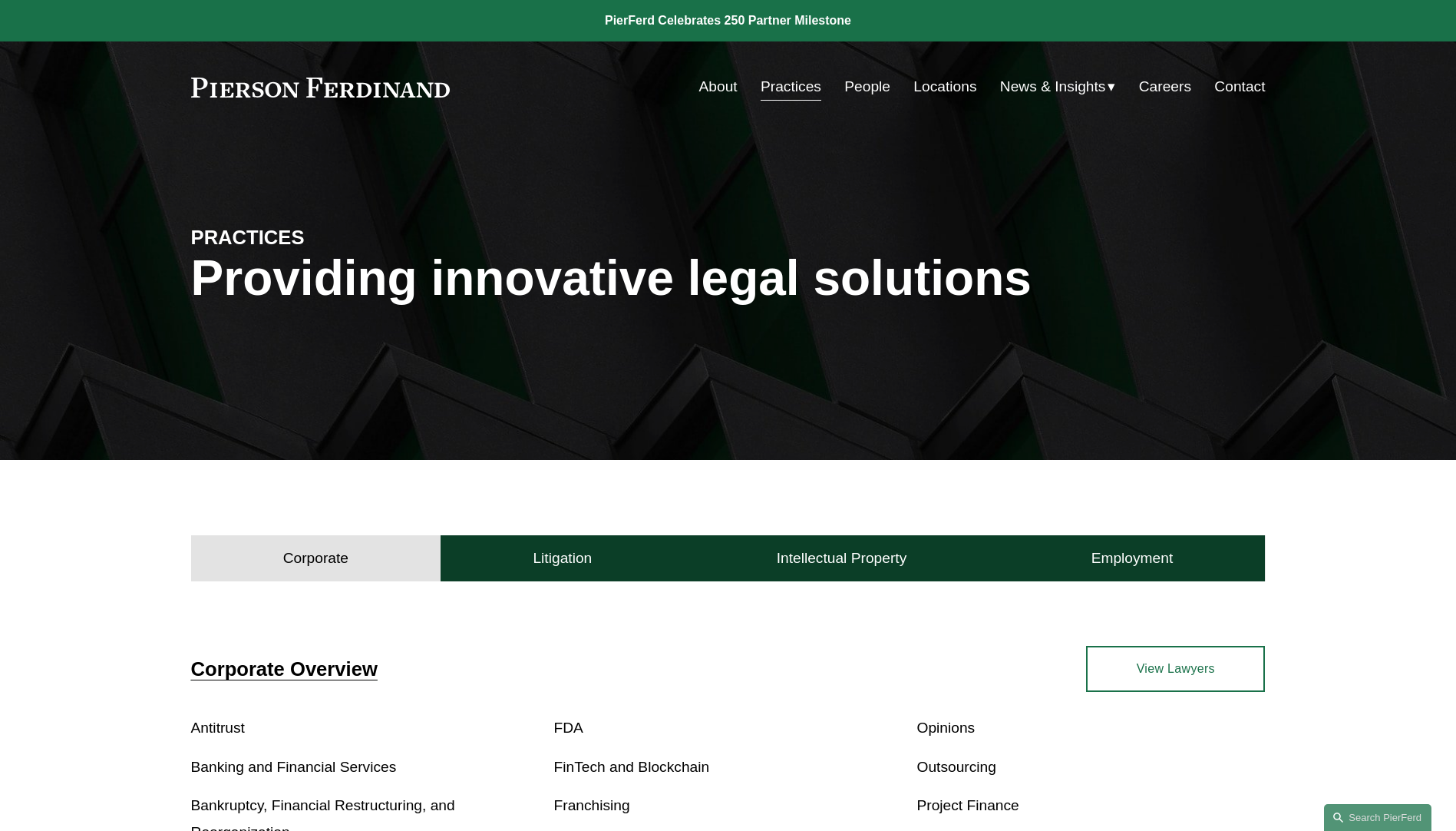
click at [856, 87] on link "People" at bounding box center [867, 86] width 46 height 29
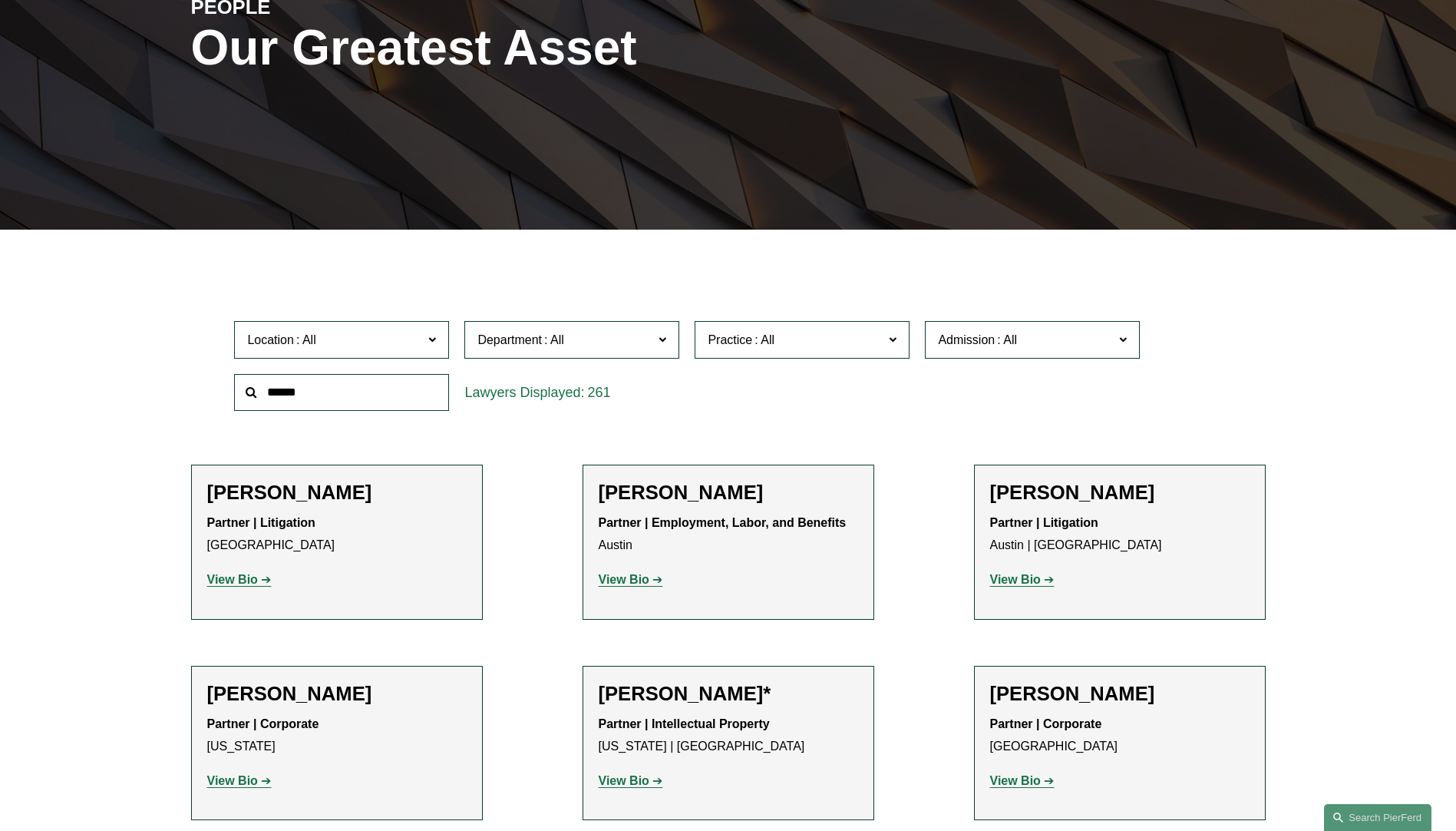
scroll to position [307, 0]
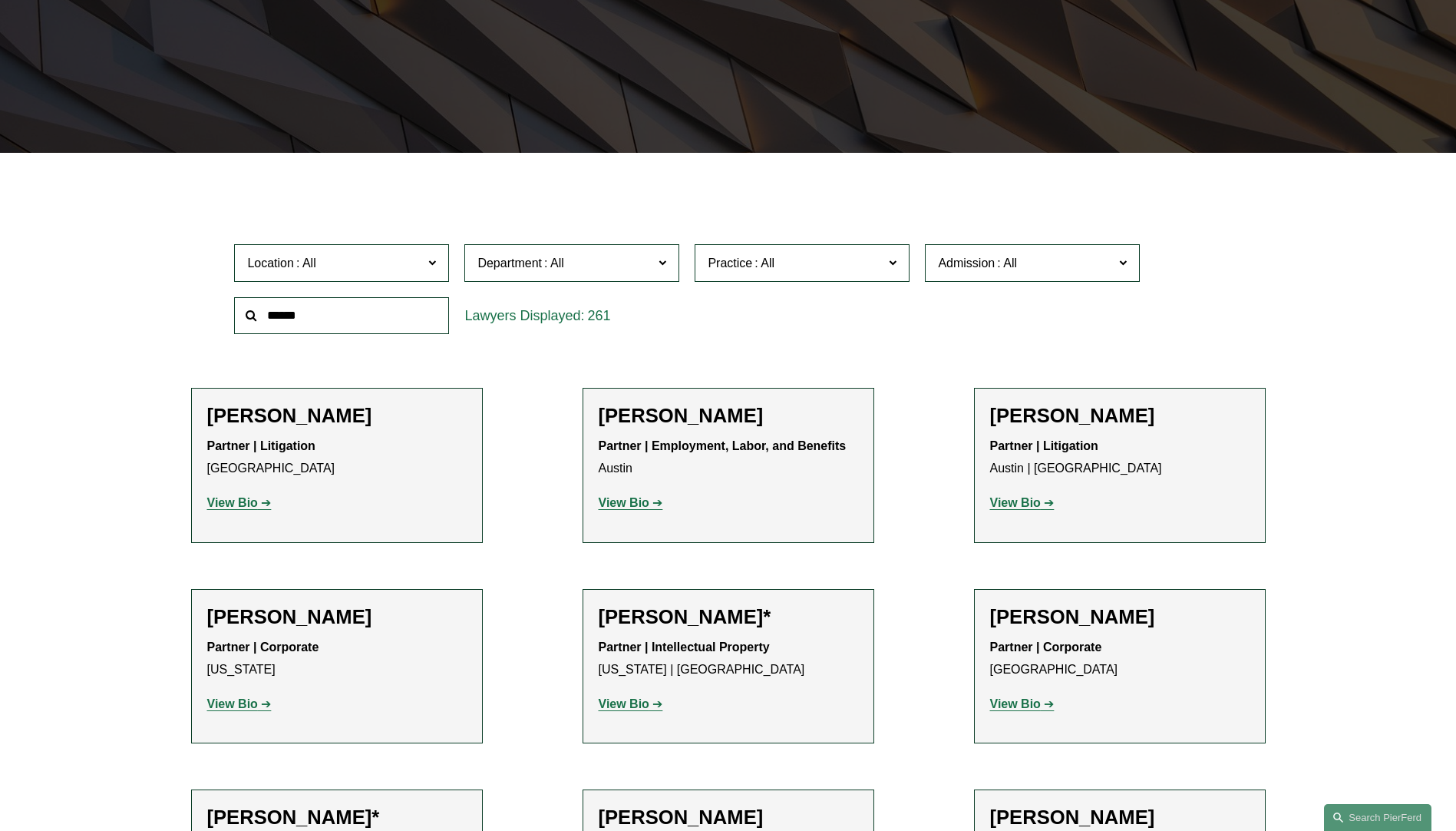
click at [643, 261] on span "Department" at bounding box center [565, 262] width 176 height 20
click at [795, 258] on span "Practice" at bounding box center [795, 262] width 176 height 20
click at [368, 256] on span "Location" at bounding box center [335, 262] width 176 height 20
